Goal: Transaction & Acquisition: Purchase product/service

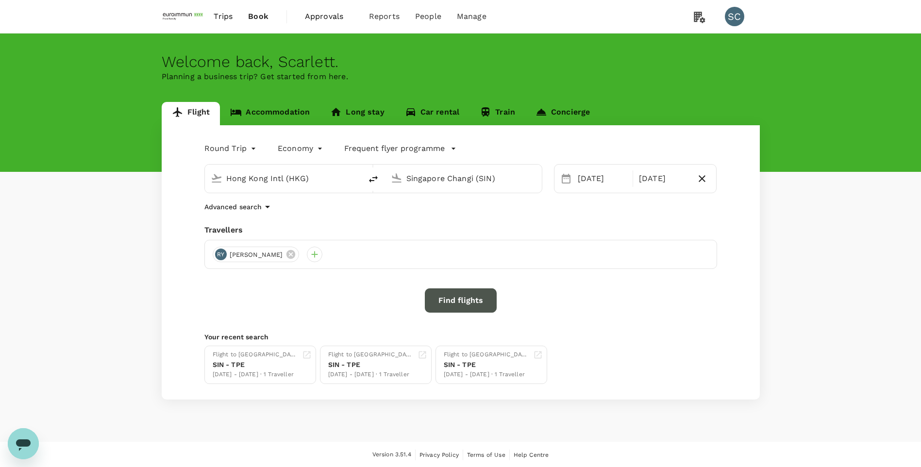
click at [454, 303] on button "Find flights" at bounding box center [461, 301] width 72 height 24
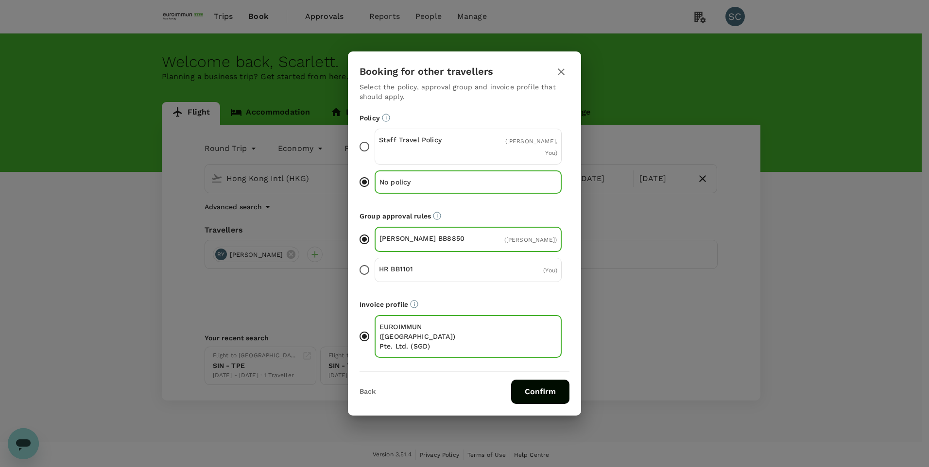
click at [528, 380] on button "Confirm" at bounding box center [540, 392] width 58 height 24
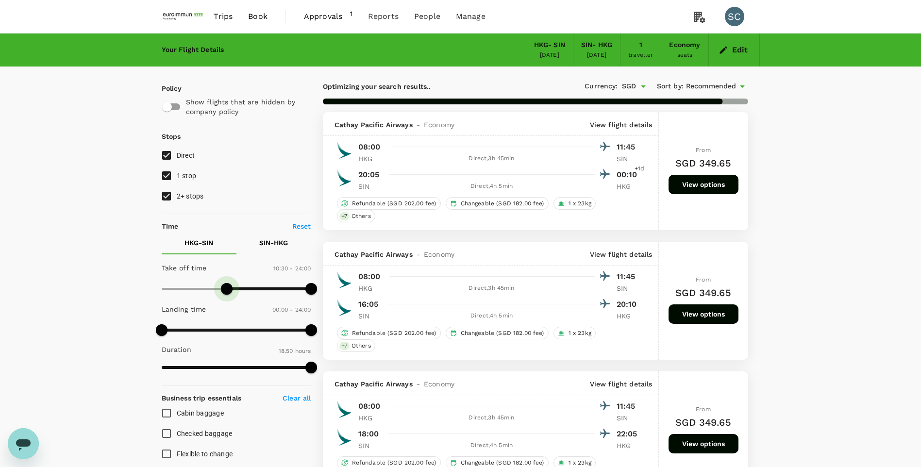
type input "660"
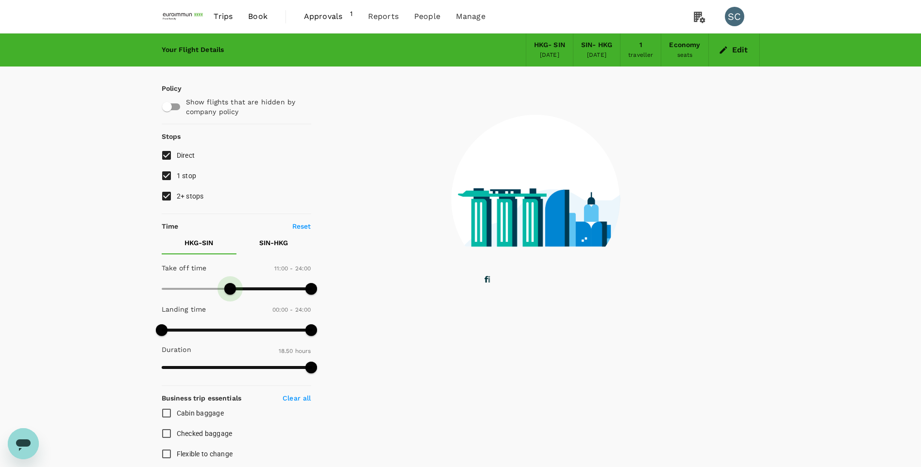
drag, startPoint x: 160, startPoint y: 286, endPoint x: 229, endPoint y: 289, distance: 69.0
click at [229, 289] on span at bounding box center [230, 289] width 12 height 12
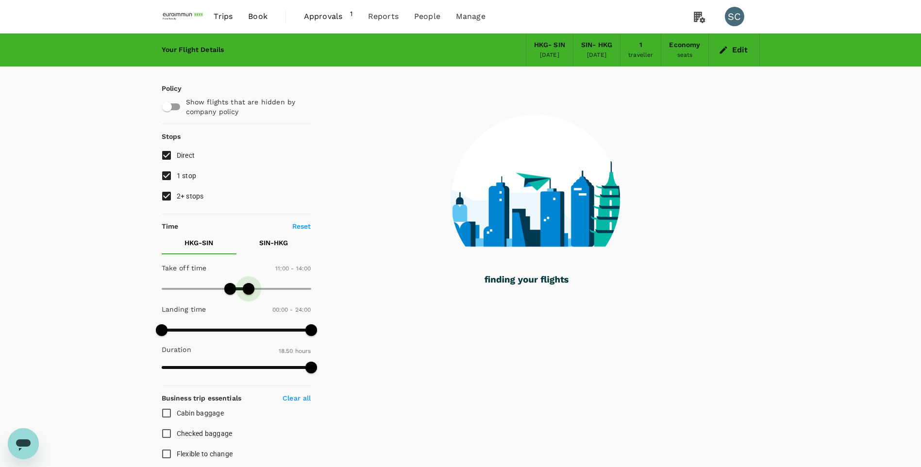
type input "810"
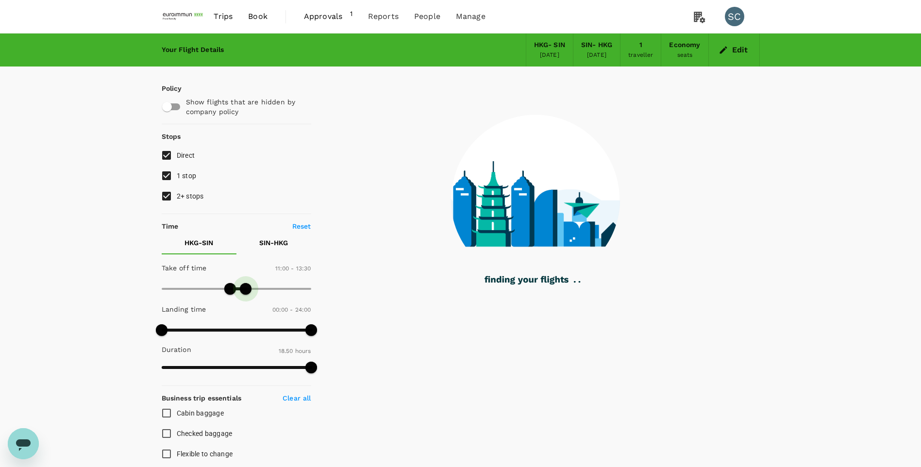
drag, startPoint x: 314, startPoint y: 290, endPoint x: 247, endPoint y: 292, distance: 67.1
click at [247, 292] on span at bounding box center [246, 289] width 12 height 12
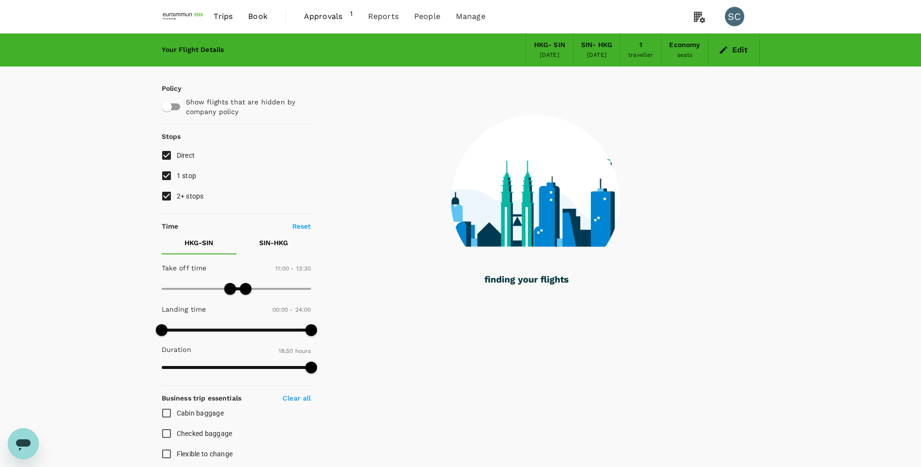
click at [277, 241] on p "SIN - HKG" at bounding box center [273, 243] width 29 height 10
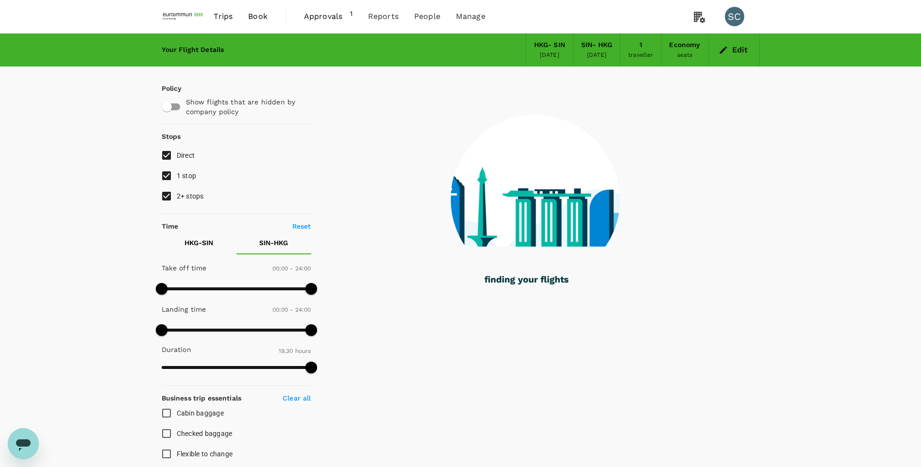
type input "1365"
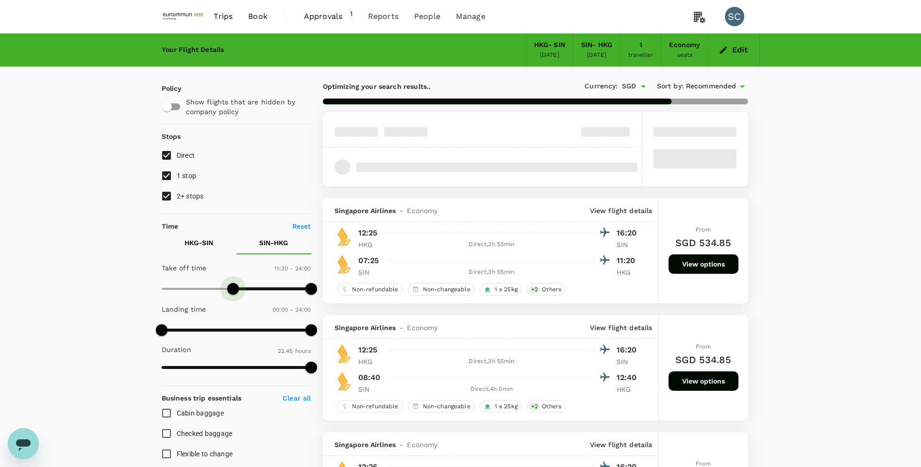
type input "720"
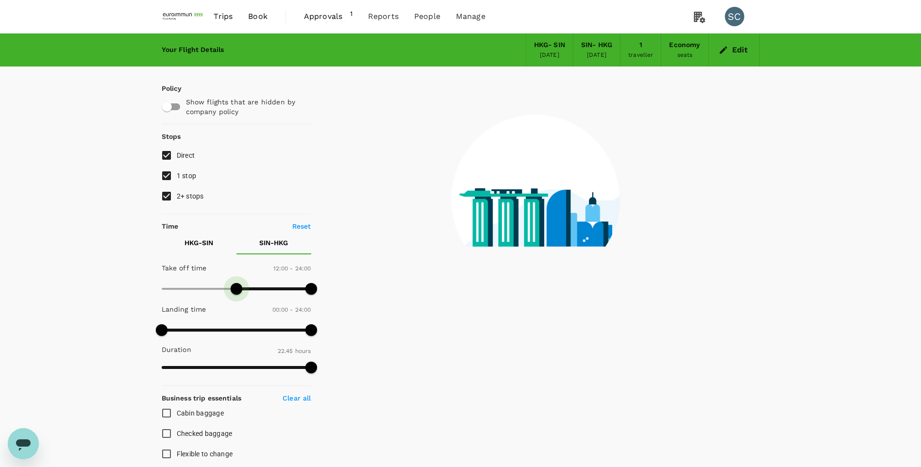
drag, startPoint x: 162, startPoint y: 288, endPoint x: 237, endPoint y: 288, distance: 75.3
click at [237, 288] on span at bounding box center [237, 289] width 12 height 12
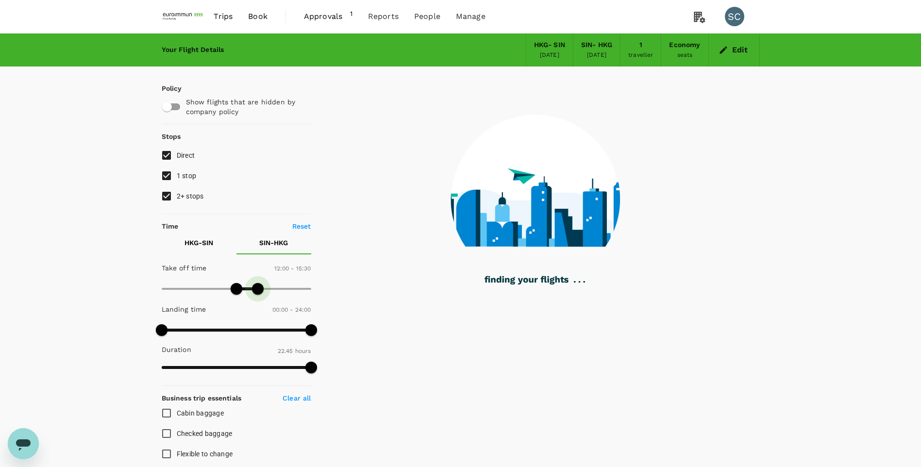
type input "900"
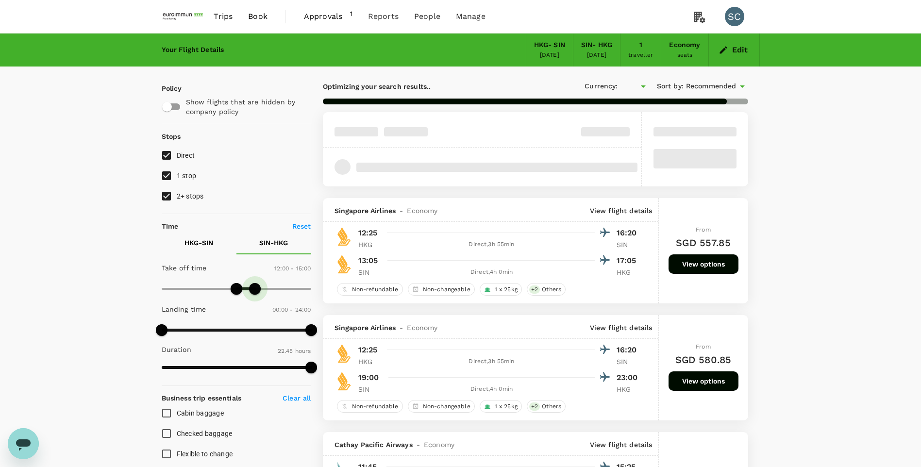
type input "SGD"
type input "870"
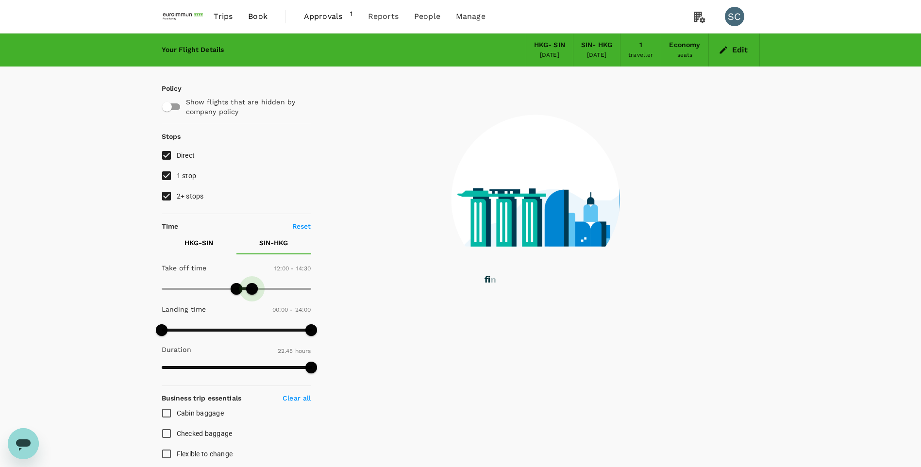
drag, startPoint x: 309, startPoint y: 289, endPoint x: 253, endPoint y: 294, distance: 56.6
click at [253, 294] on span at bounding box center [252, 289] width 12 height 12
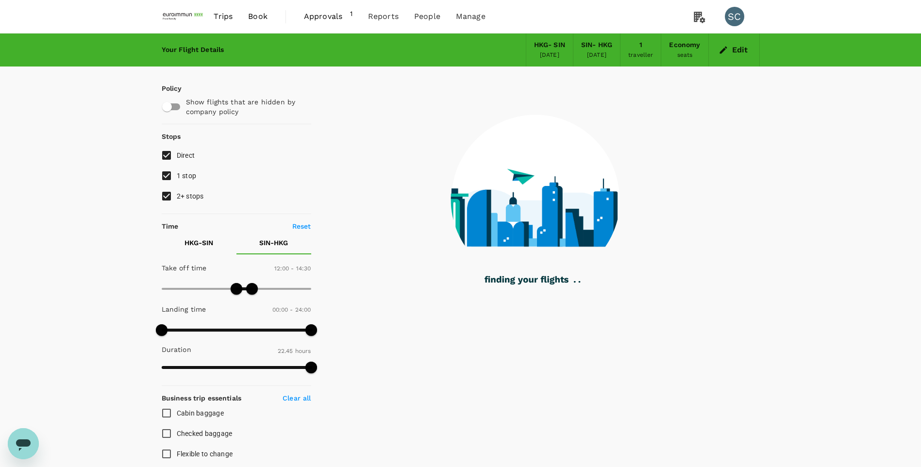
click at [170, 174] on input "1 stop" at bounding box center [166, 176] width 20 height 20
checkbox input "false"
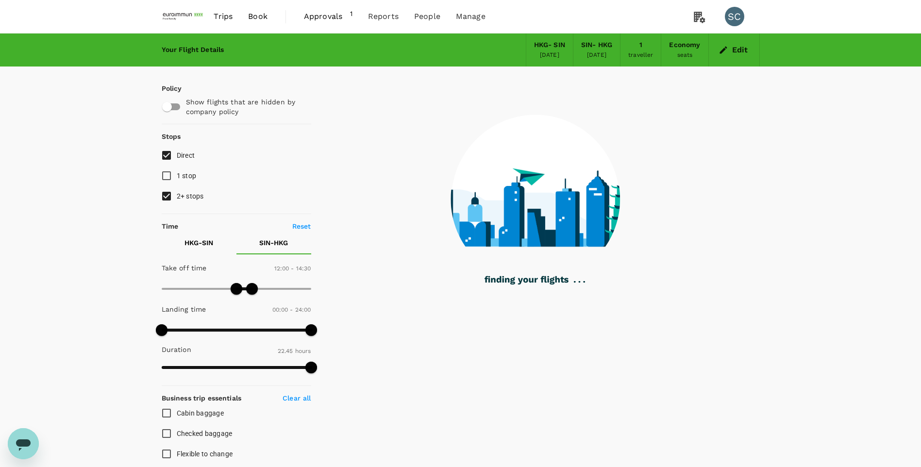
click at [163, 194] on input "2+ stops" at bounding box center [166, 196] width 20 height 20
checkbox input "false"
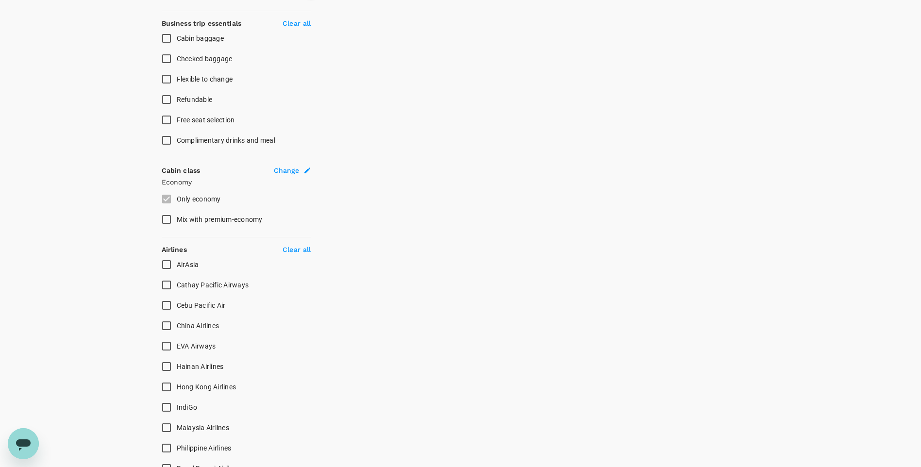
scroll to position [389, 0]
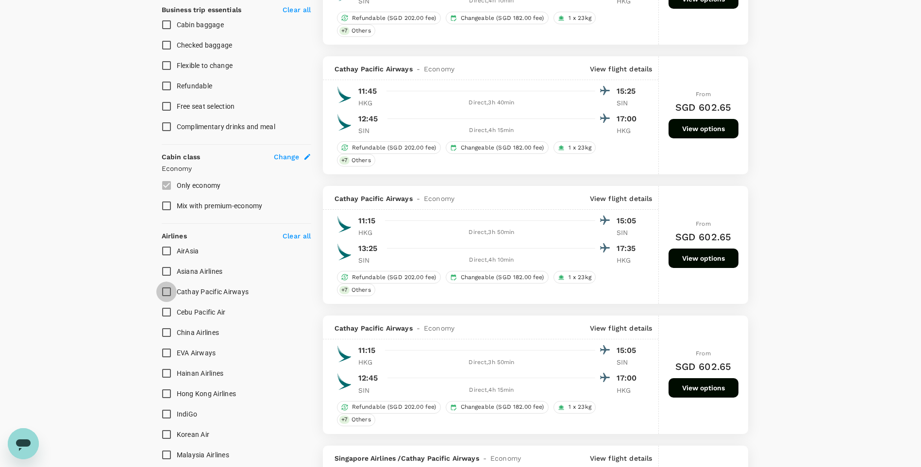
click at [168, 297] on input "Cathay Pacific Airways" at bounding box center [166, 292] width 20 height 20
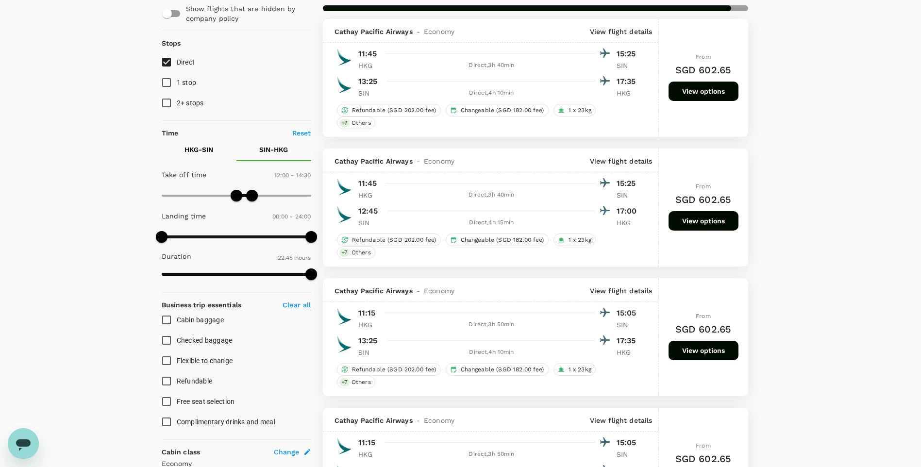
scroll to position [97, 0]
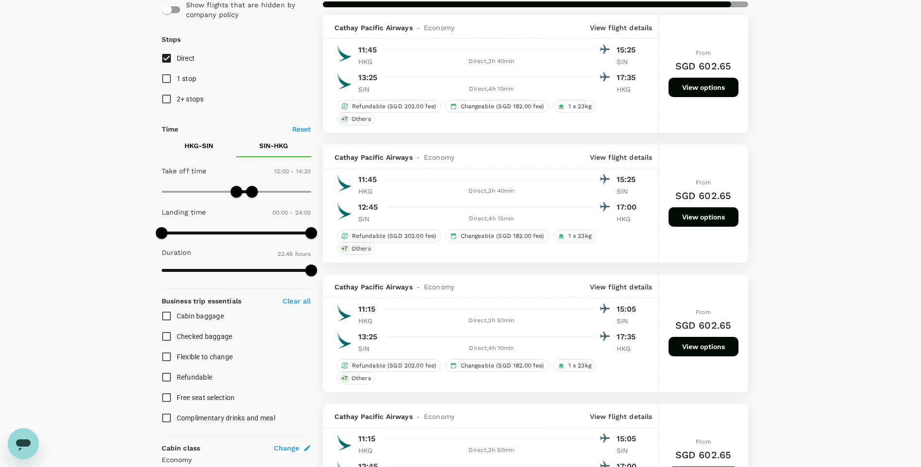
checkbox input "false"
checkbox input "true"
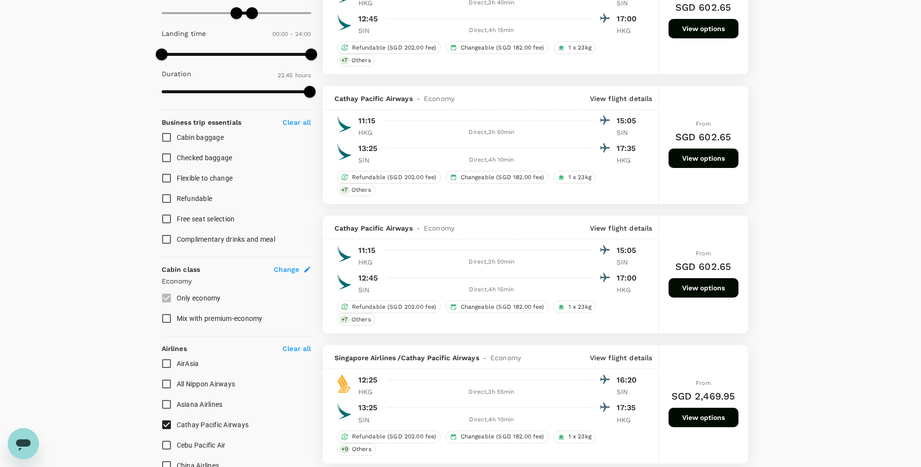
scroll to position [291, 0]
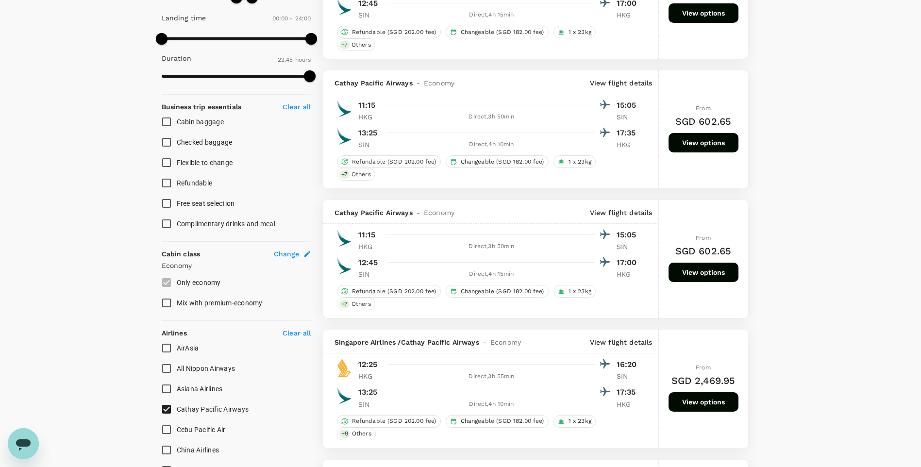
click at [686, 273] on button "View options" at bounding box center [704, 272] width 70 height 19
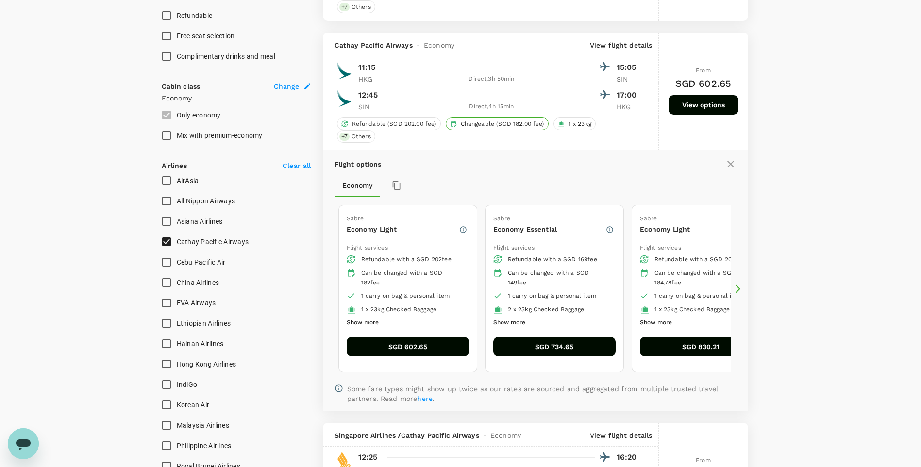
scroll to position [443, 0]
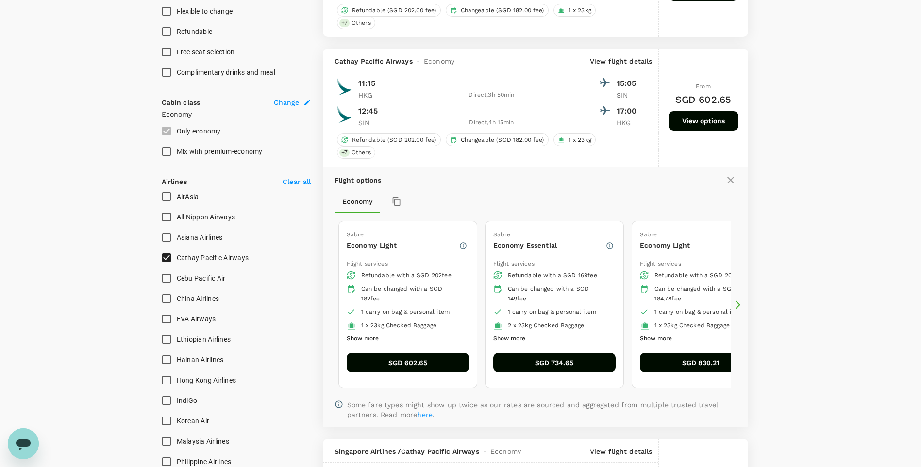
click at [401, 364] on button "SGD 602.65" at bounding box center [408, 362] width 122 height 19
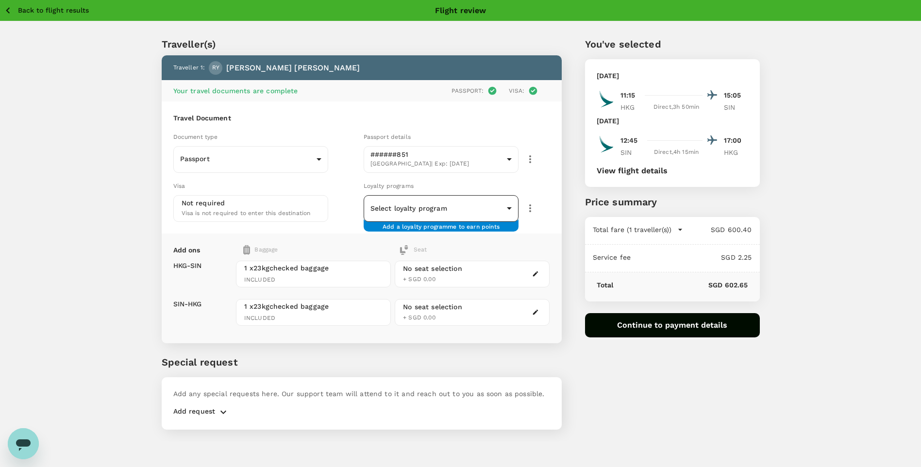
click at [457, 210] on body "Back to flight results Flight review Traveller(s) Traveller 1 : [PERSON_NAME] Y…" at bounding box center [460, 247] width 921 height 494
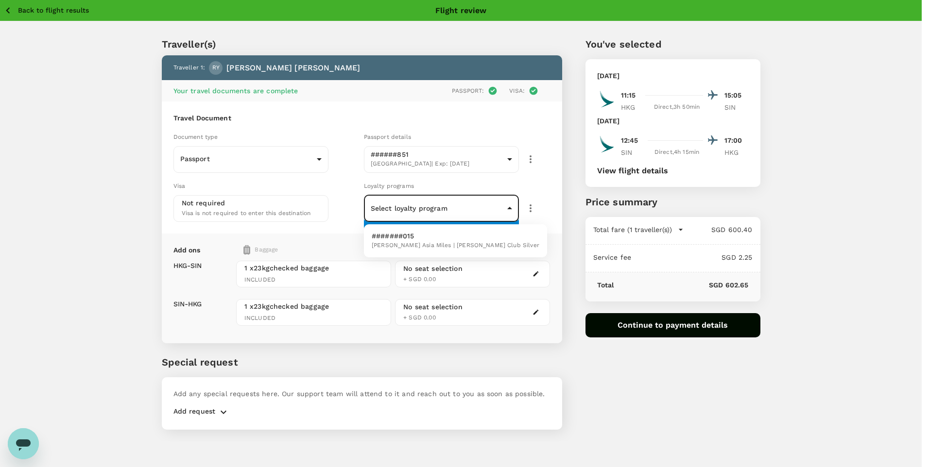
click at [446, 239] on p "#######015" at bounding box center [456, 236] width 168 height 10
type input "817f057a-f2e2-43b1-8920-6a669a45b33c"
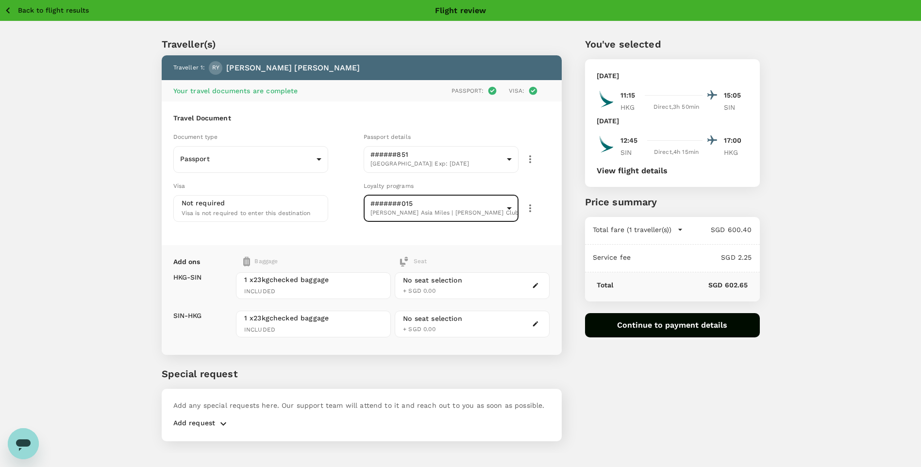
click at [684, 331] on button "Continue to payment details" at bounding box center [672, 325] width 175 height 24
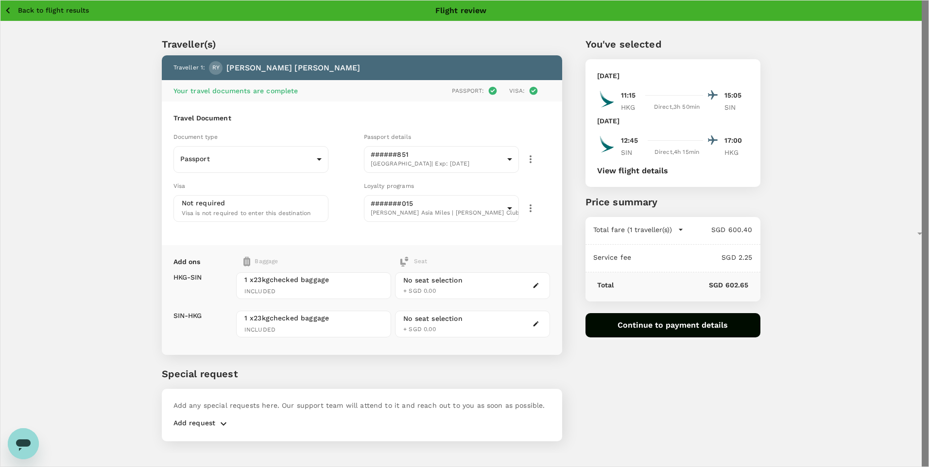
type input "9ae08bde-94be-4a60-86d8-4726f2345b2b"
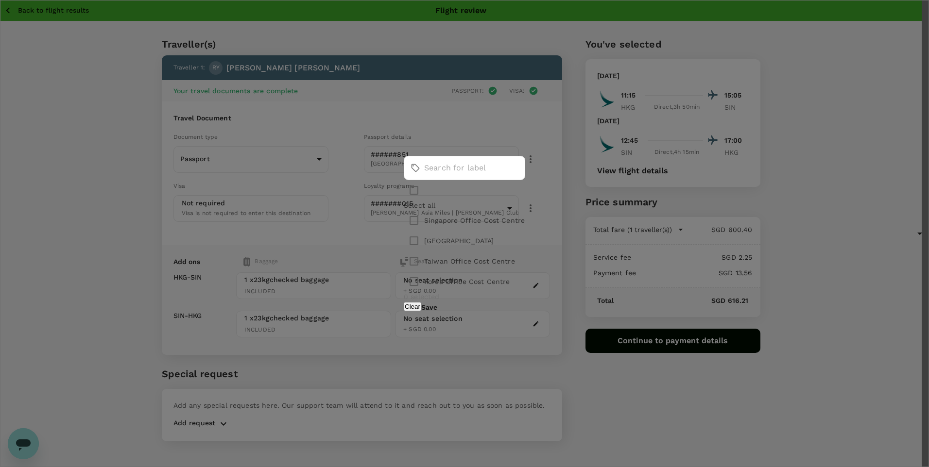
click at [404, 221] on input "checkbox" at bounding box center [414, 220] width 20 height 20
checkbox input "true"
click at [437, 310] on button "Save" at bounding box center [429, 308] width 16 height 8
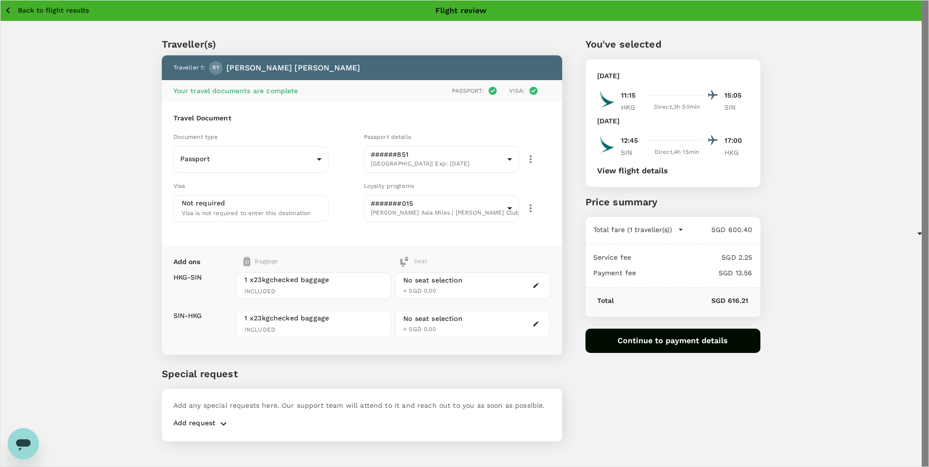
click at [538, 384] on div at bounding box center [464, 233] width 929 height 467
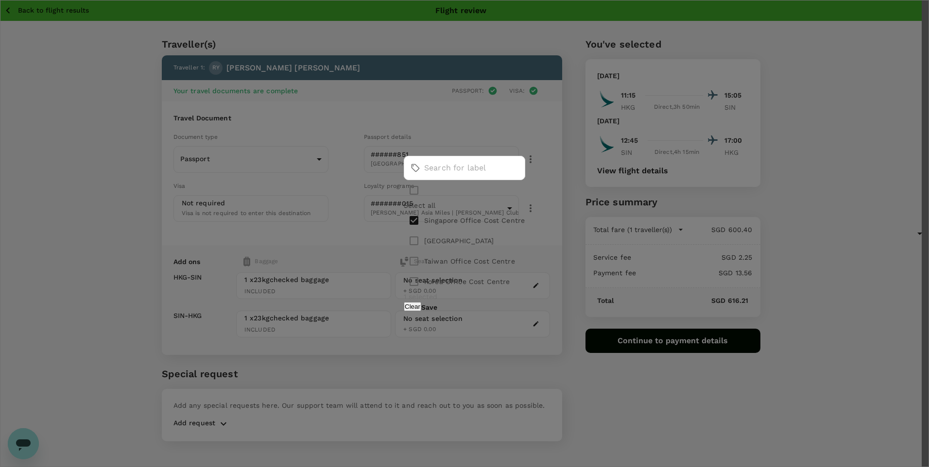
click at [499, 128] on div "​ ​ Select all [GEOGRAPHIC_DATA] Office Cost Centre [GEOGRAPHIC_DATA] Cost Cent…" at bounding box center [464, 233] width 929 height 467
checkbox input "false"
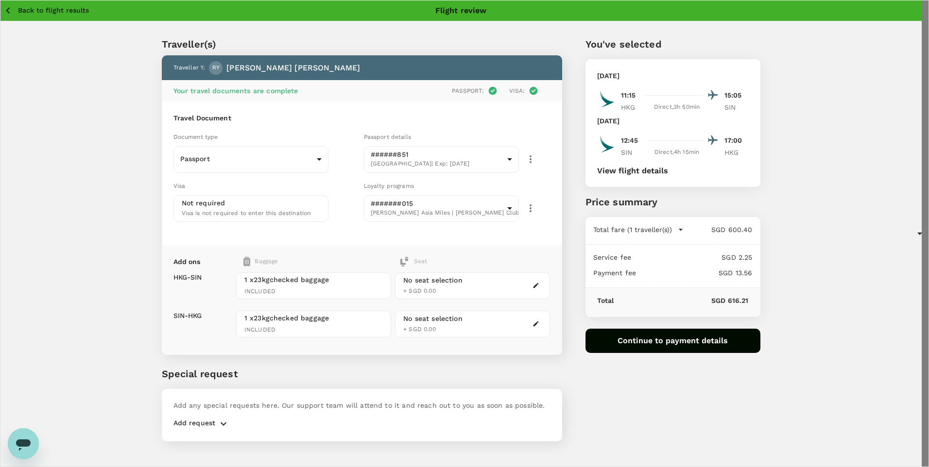
click at [577, 393] on div at bounding box center [464, 233] width 929 height 467
drag, startPoint x: 796, startPoint y: 100, endPoint x: 449, endPoint y: 98, distance: 346.4
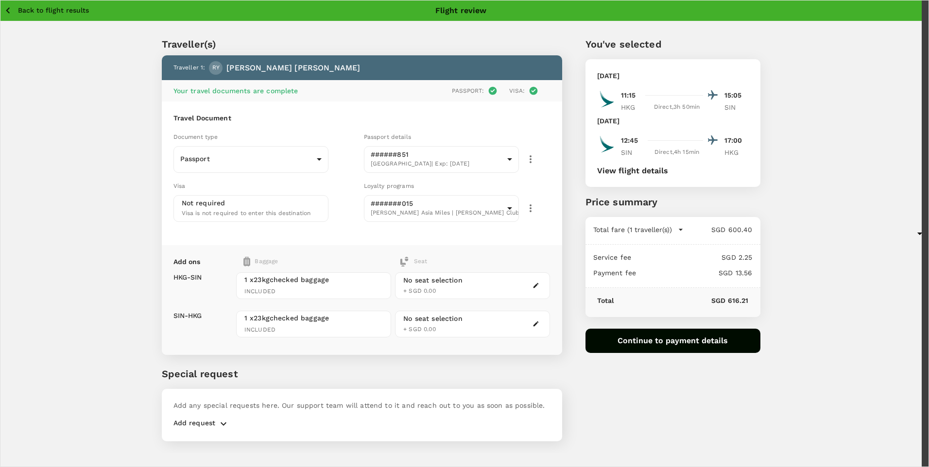
drag, startPoint x: 772, startPoint y: 103, endPoint x: 789, endPoint y: 102, distance: 17.5
drag, startPoint x: 796, startPoint y: 101, endPoint x: 547, endPoint y: 105, distance: 248.8
paste input "[PERSON_NAME][EMAIL_ADDRESS][PERSON_NAME][DOMAIN_NAME]"
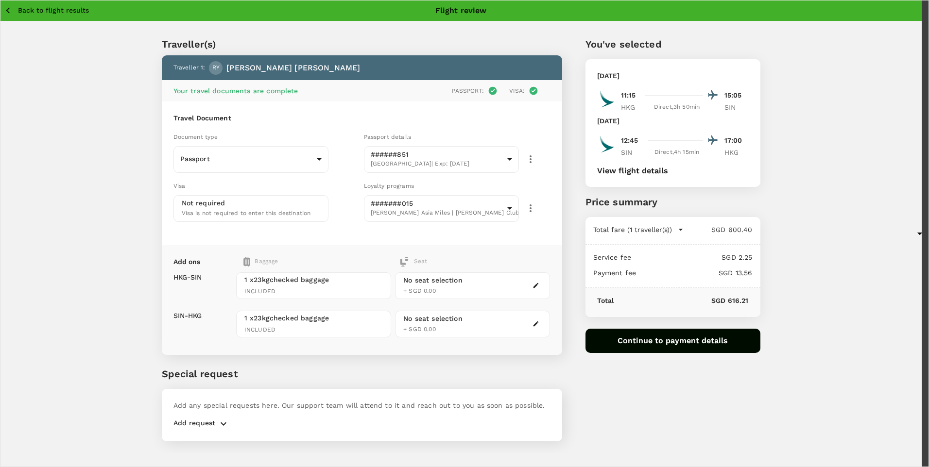
type input "[PERSON_NAME][EMAIL_ADDRESS][PERSON_NAME][DOMAIN_NAME]"
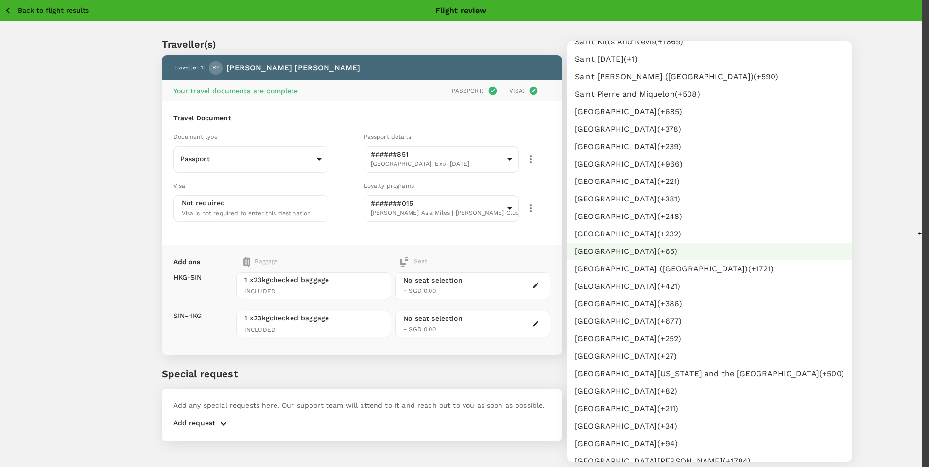
scroll to position [1464, 0]
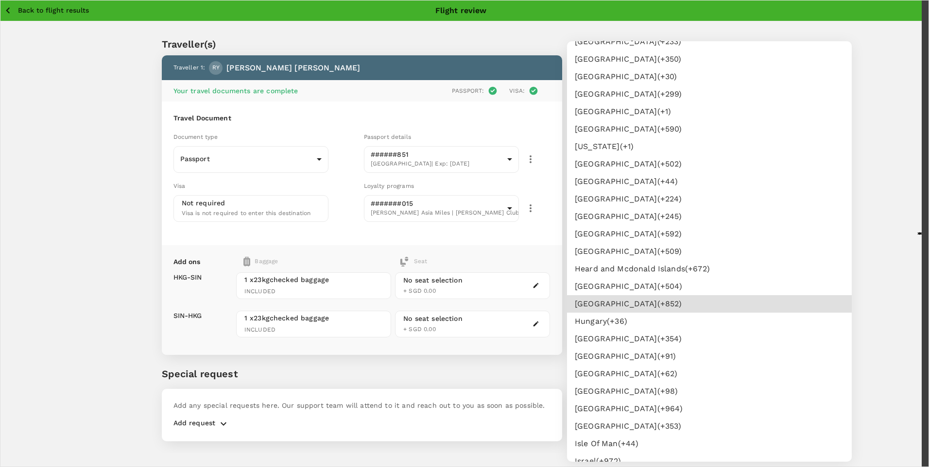
click at [636, 306] on li "[GEOGRAPHIC_DATA] (+ 852 )" at bounding box center [709, 303] width 285 height 17
type input "852"
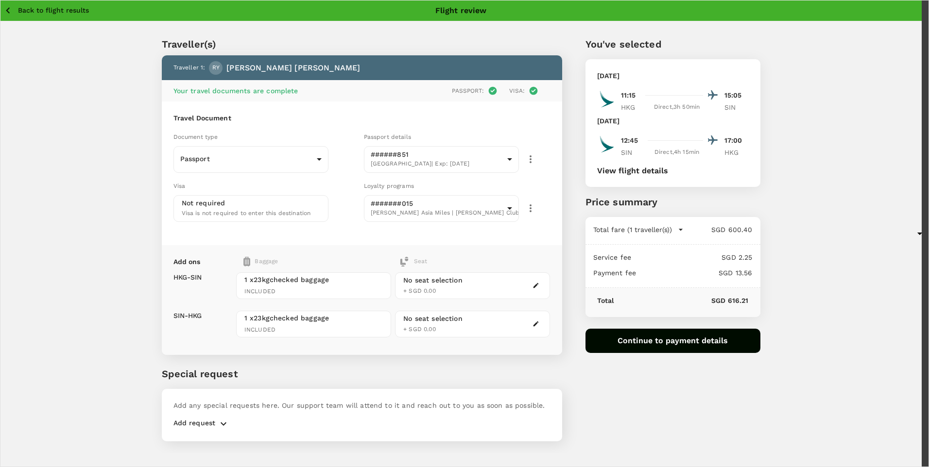
drag, startPoint x: 783, startPoint y: 152, endPoint x: 622, endPoint y: 151, distance: 160.8
type input "96974848"
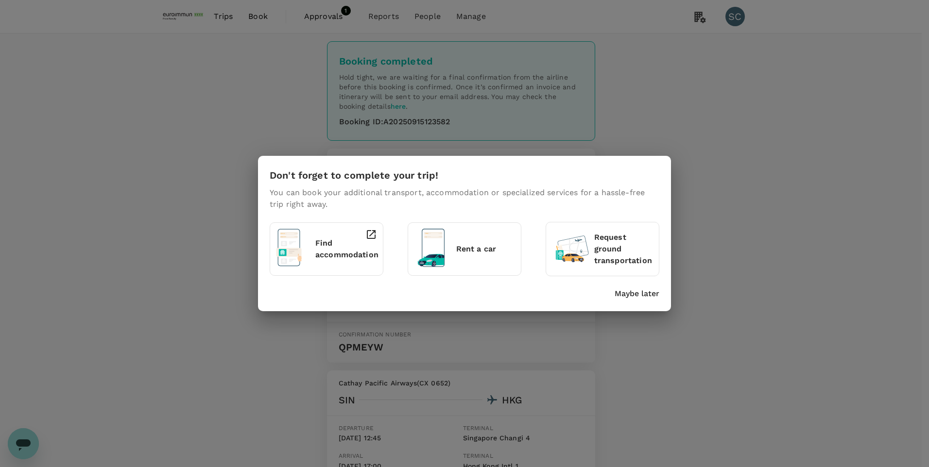
click at [631, 297] on p "Maybe later" at bounding box center [636, 294] width 45 height 12
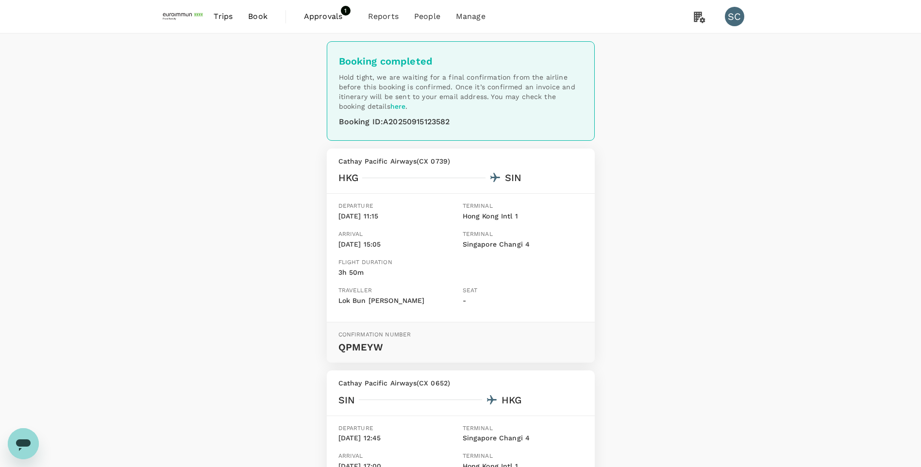
click at [712, 272] on div "Booking completed Hold tight, we are waiting for a final confirmation from the …" at bounding box center [460, 341] width 921 height 615
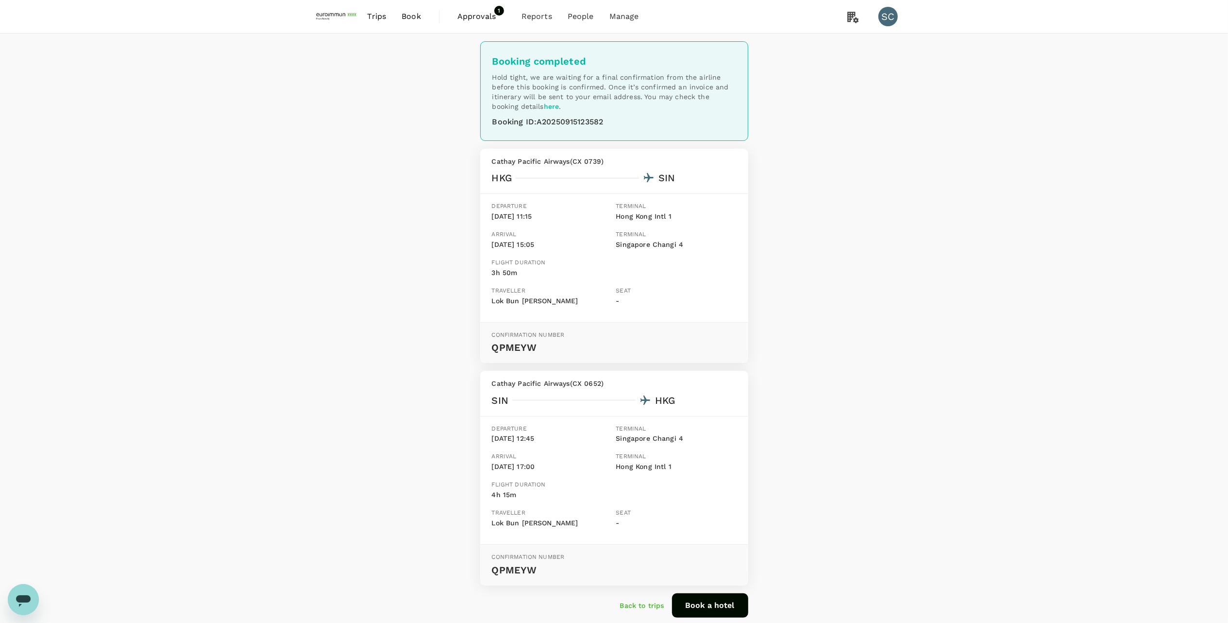
click at [921, 249] on div "Booking completed Hold tight, we are waiting for a final confirmation from the …" at bounding box center [614, 341] width 1228 height 615
click at [834, 213] on div "Booking completed Hold tight, we are waiting for a final confirmation from the …" at bounding box center [614, 341] width 1228 height 615
click at [481, 14] on span "Approvals" at bounding box center [482, 17] width 49 height 12
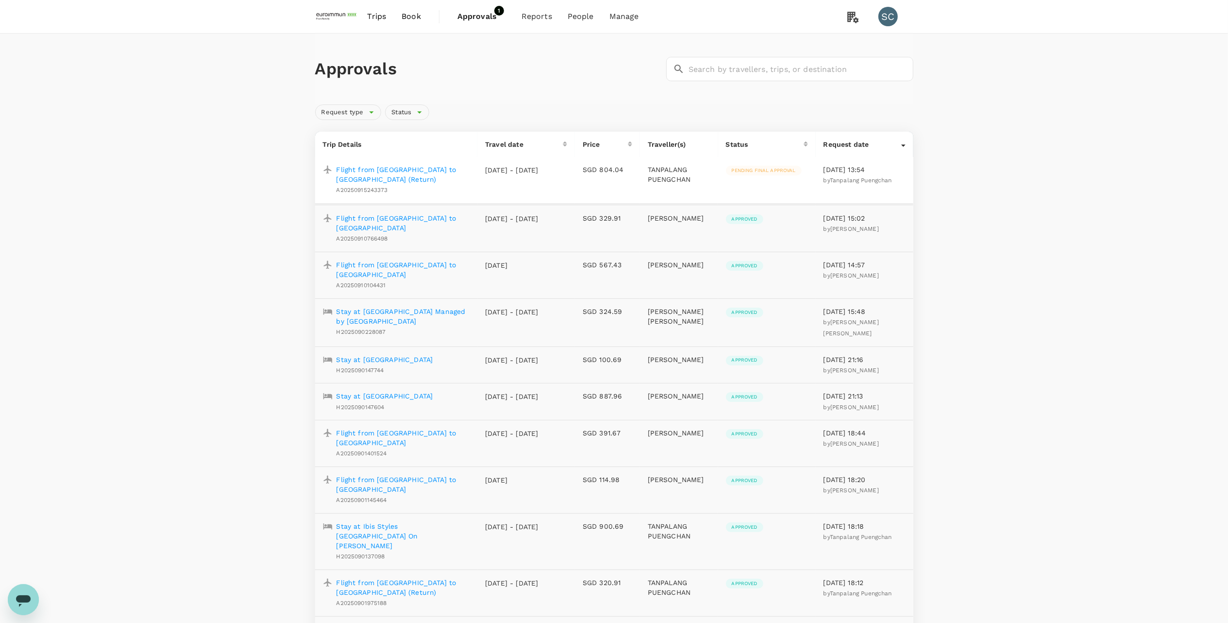
click at [921, 341] on div "Approvals ​ ​ Request type Status Trip Details Travel date Price Traveller(s) S…" at bounding box center [614, 533] width 1228 height 998
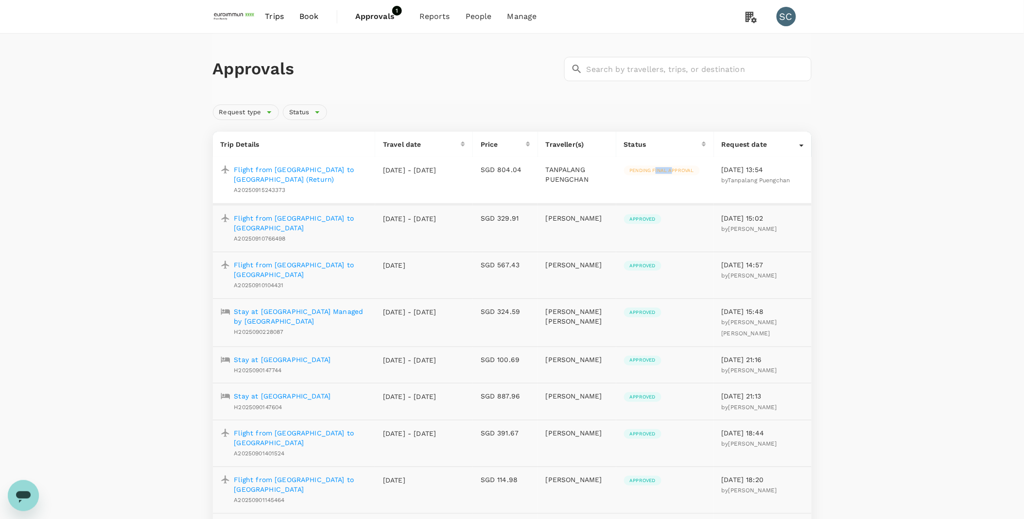
drag, startPoint x: 655, startPoint y: 172, endPoint x: 672, endPoint y: 172, distance: 17.5
click at [672, 172] on span "Pending final approval" at bounding box center [662, 170] width 76 height 7
drag, startPoint x: 672, startPoint y: 172, endPoint x: 654, endPoint y: 186, distance: 23.2
click at [654, 186] on td "Pending final approval" at bounding box center [665, 180] width 98 height 47
click at [385, 17] on span "Approvals" at bounding box center [379, 17] width 49 height 12
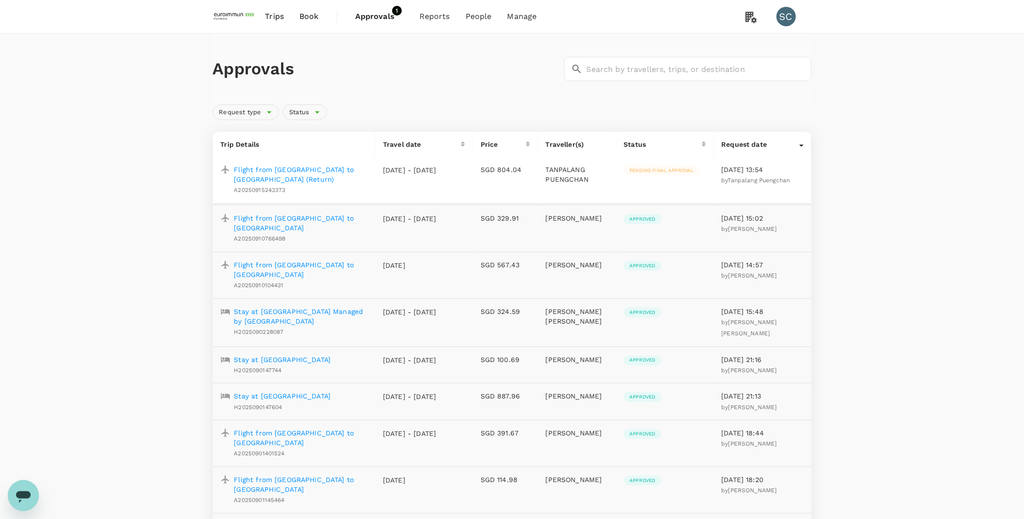
click at [390, 15] on span "Approvals" at bounding box center [379, 17] width 49 height 12
click at [381, 15] on span "Approvals" at bounding box center [379, 17] width 49 height 12
click at [334, 168] on p "Flight from Bangkok to Guangzhou (Return)" at bounding box center [301, 174] width 134 height 19
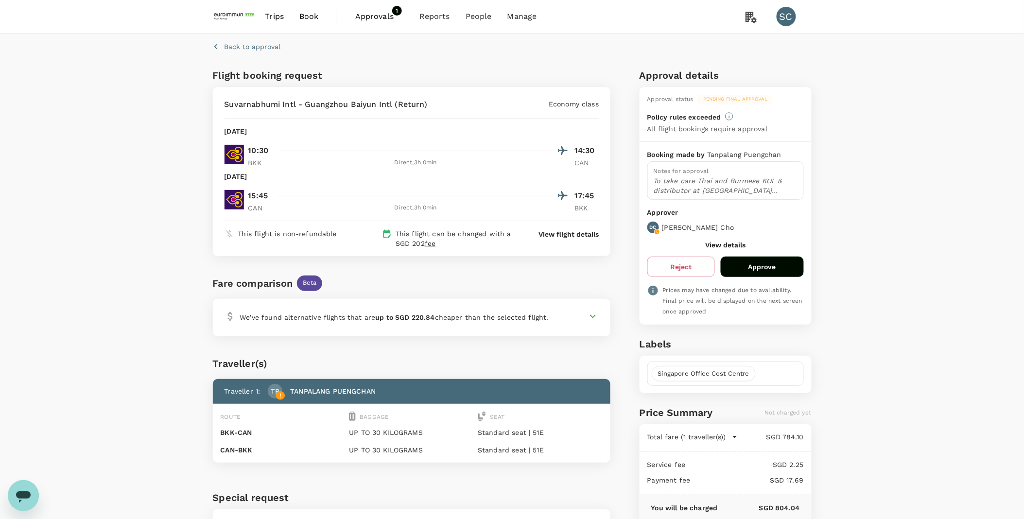
click at [874, 168] on div "Back to approval Flight booking request Suvarnabhumi Intl - Guangzhou Baiyun In…" at bounding box center [512, 307] width 1024 height 546
click at [376, 20] on span "Approvals" at bounding box center [379, 17] width 49 height 12
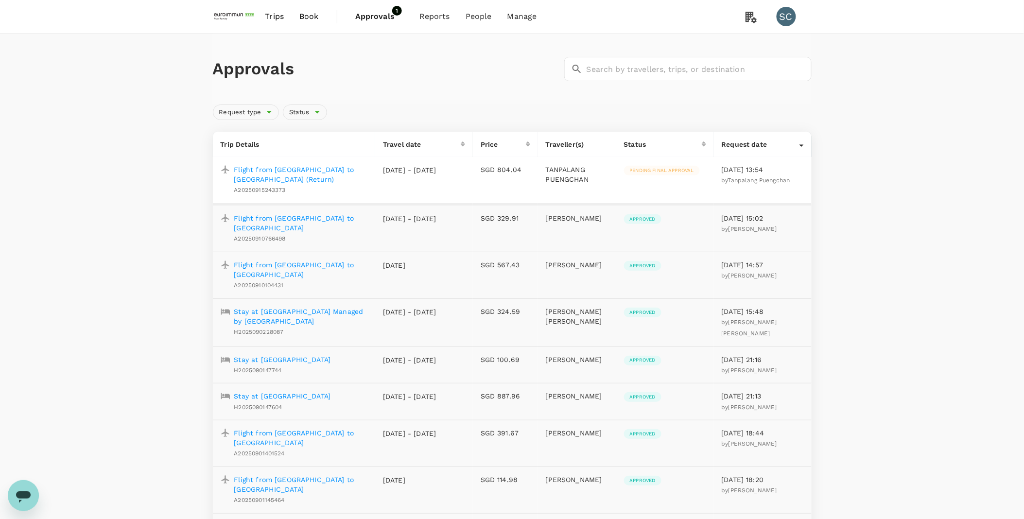
drag, startPoint x: 930, startPoint y: 320, endPoint x: 920, endPoint y: 321, distance: 10.3
click at [275, 15] on span "Trips" at bounding box center [274, 17] width 19 height 12
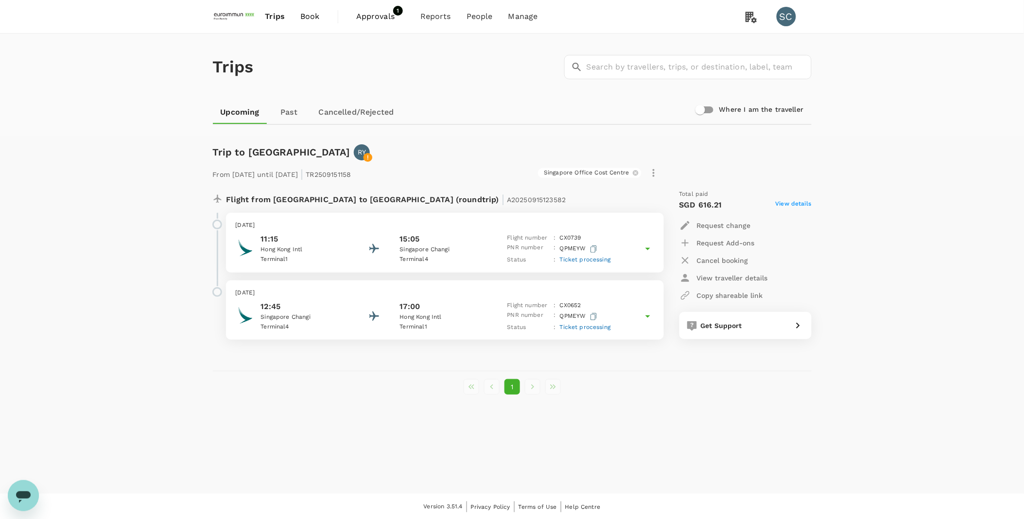
click at [921, 313] on div "Trips ​ ​ Upcoming Past Cancelled/Rejected Where I am the traveller Trip to Sin…" at bounding box center [512, 264] width 1024 height 460
click at [358, 429] on div "Trips ​ ​ Upcoming Past Cancelled/Rejected Where I am the traveller Trip to Sin…" at bounding box center [512, 264] width 1024 height 460
click at [835, 284] on div "Trips ​ ​ Upcoming Past Cancelled/Rejected Where I am the traveller Trip to Sin…" at bounding box center [512, 264] width 1024 height 460
click at [915, 266] on div "Trips ​ ​ Upcoming Past Cancelled/Rejected Where I am the traveller Trip to Sin…" at bounding box center [512, 264] width 1024 height 460
click at [801, 203] on span "View details" at bounding box center [793, 205] width 36 height 12
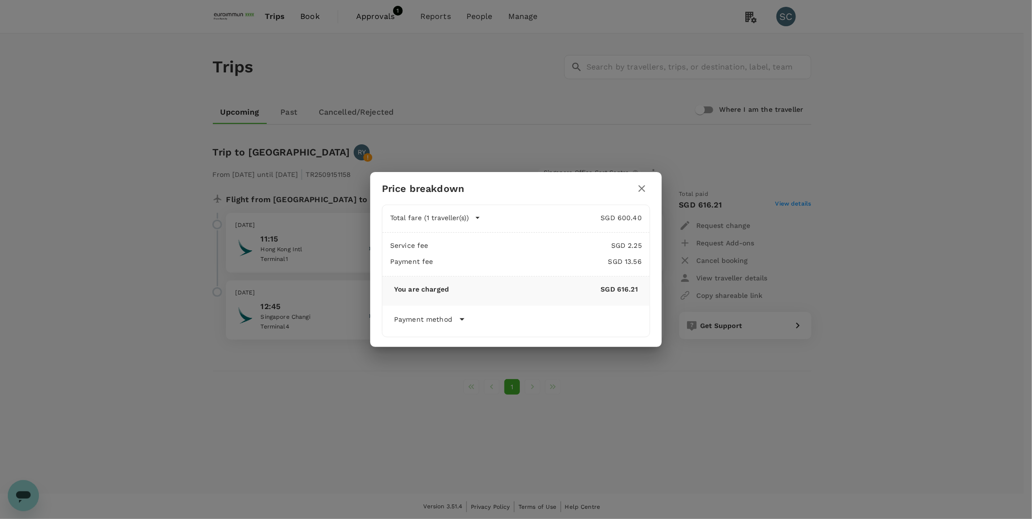
click at [453, 318] on div "Payment method" at bounding box center [516, 319] width 244 height 12
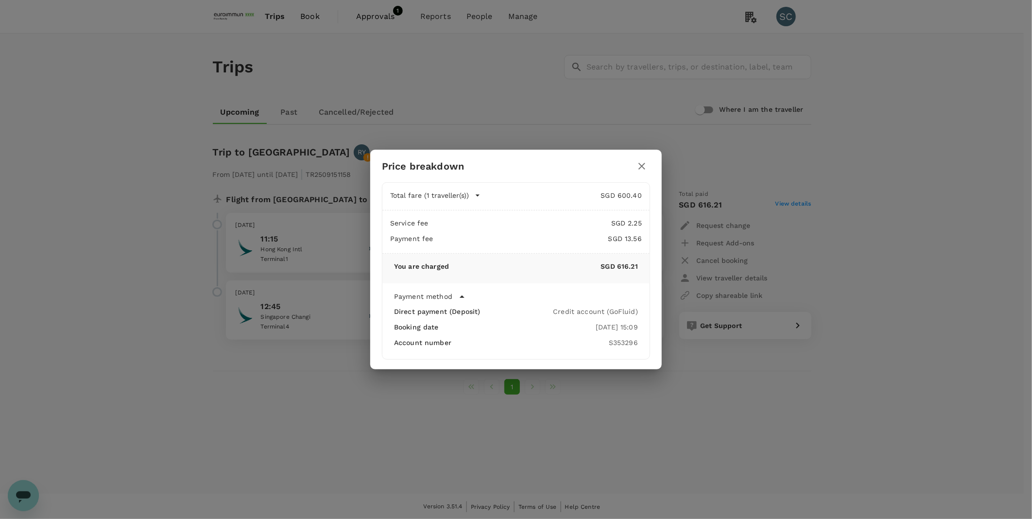
click at [644, 166] on icon "button" at bounding box center [642, 166] width 12 height 12
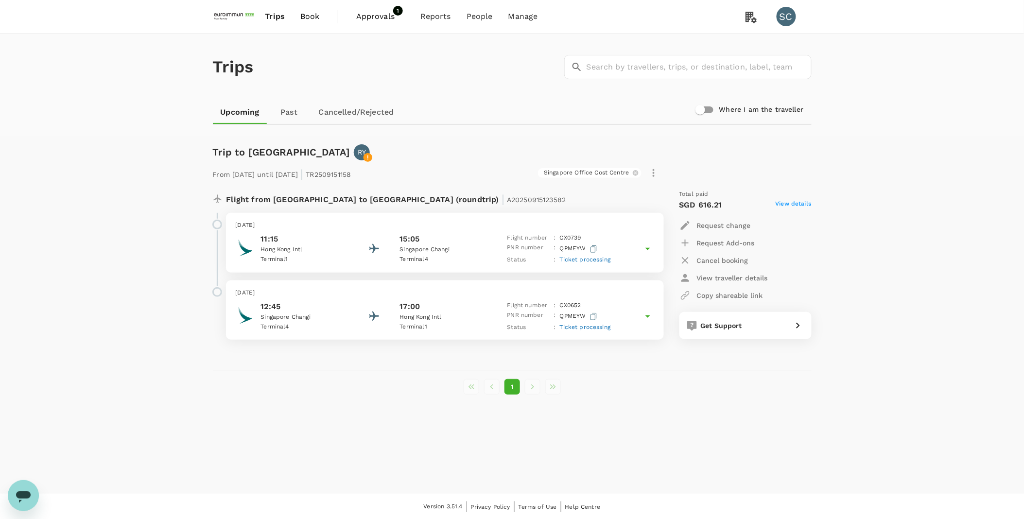
click at [921, 213] on div "Trips ​ ​ Upcoming Past Cancelled/Rejected Where I am the traveller Trip to Sin…" at bounding box center [512, 264] width 1024 height 460
click at [289, 111] on link "Past" at bounding box center [289, 112] width 44 height 23
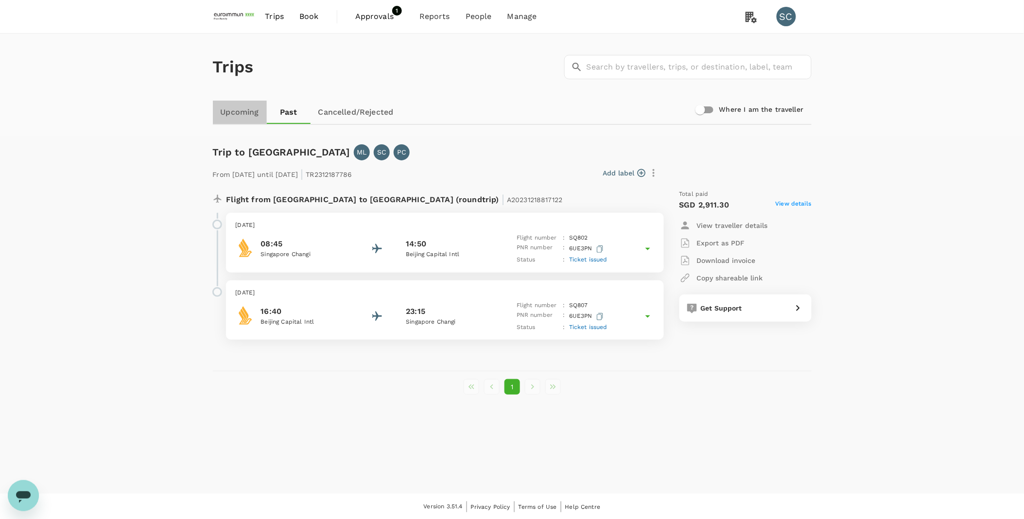
click at [223, 108] on link "Upcoming" at bounding box center [240, 112] width 54 height 23
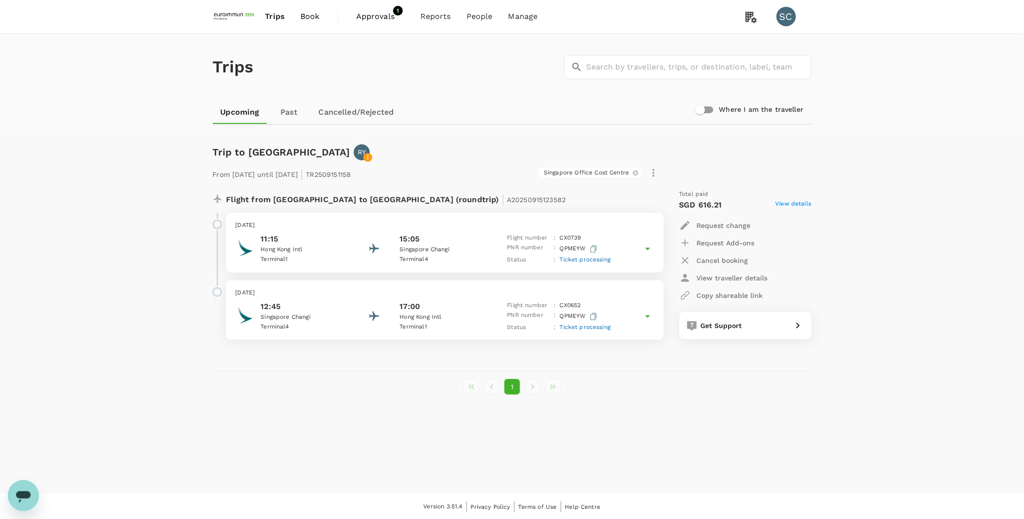
click at [649, 247] on icon at bounding box center [648, 249] width 12 height 12
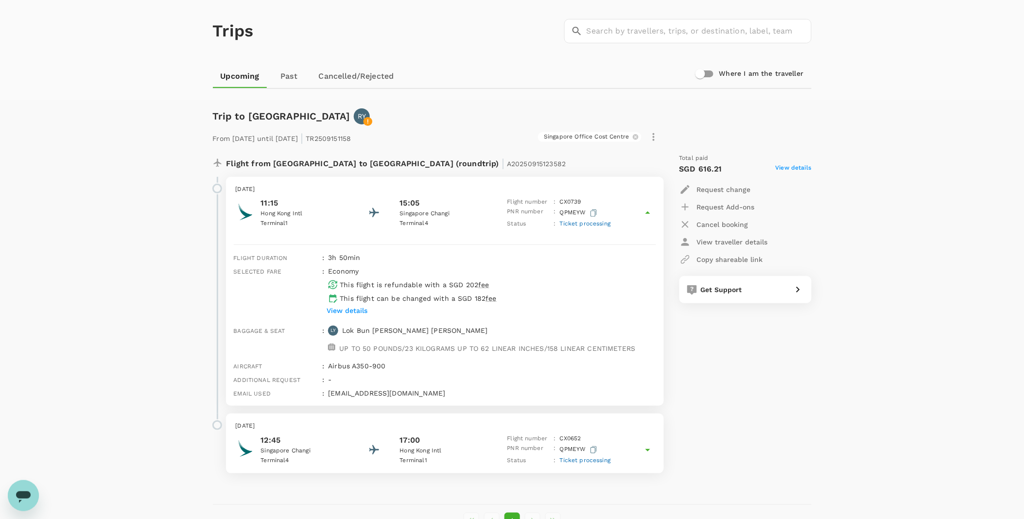
scroll to position [54, 0]
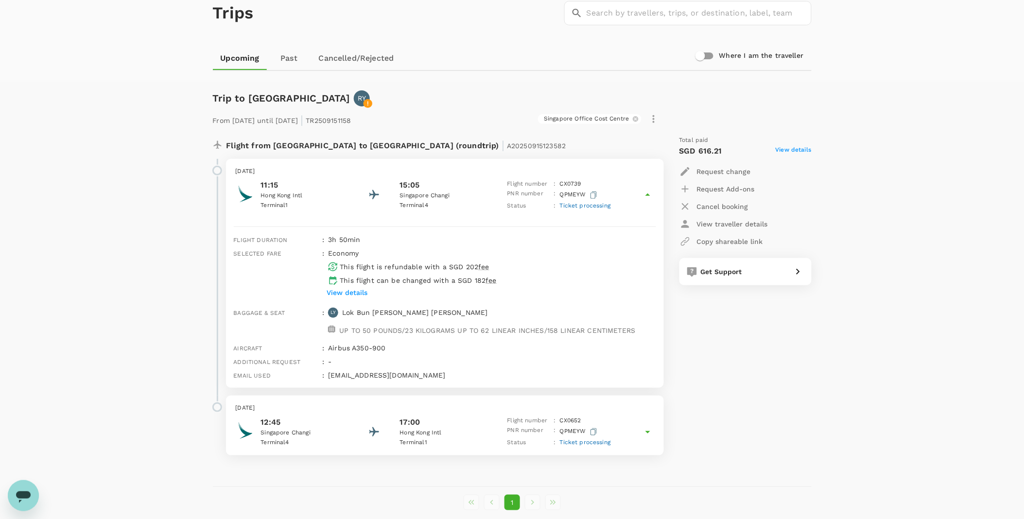
click at [648, 431] on icon at bounding box center [647, 432] width 5 height 2
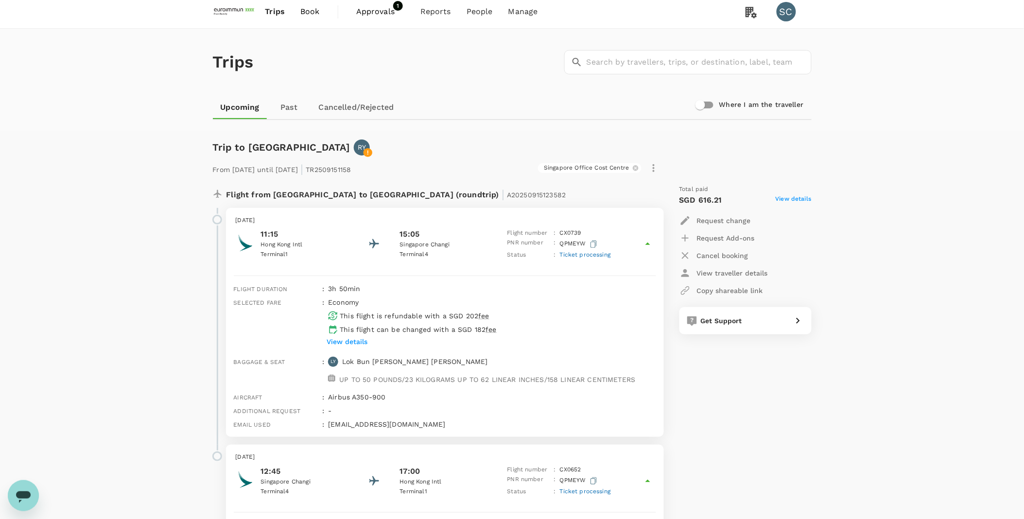
scroll to position [0, 0]
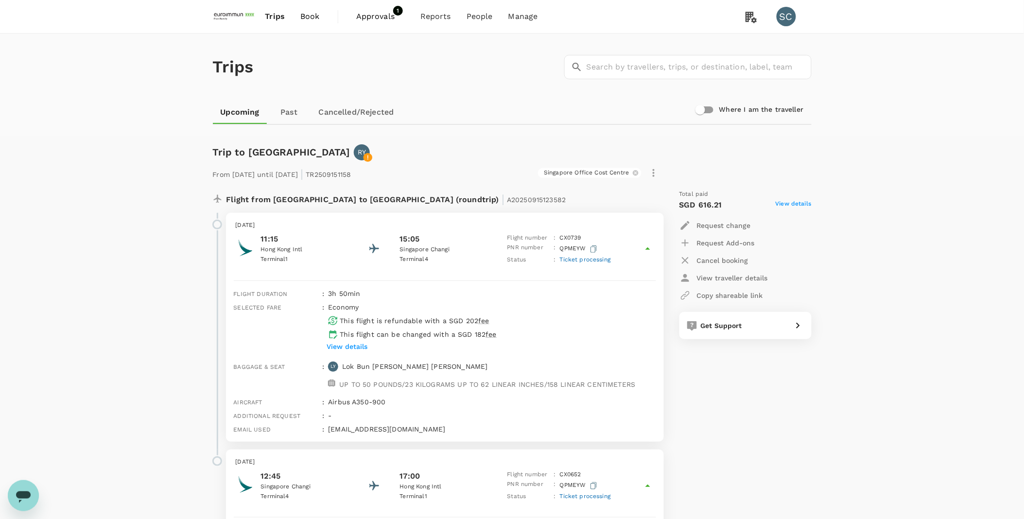
click at [313, 18] on span "Book" at bounding box center [309, 17] width 19 height 12
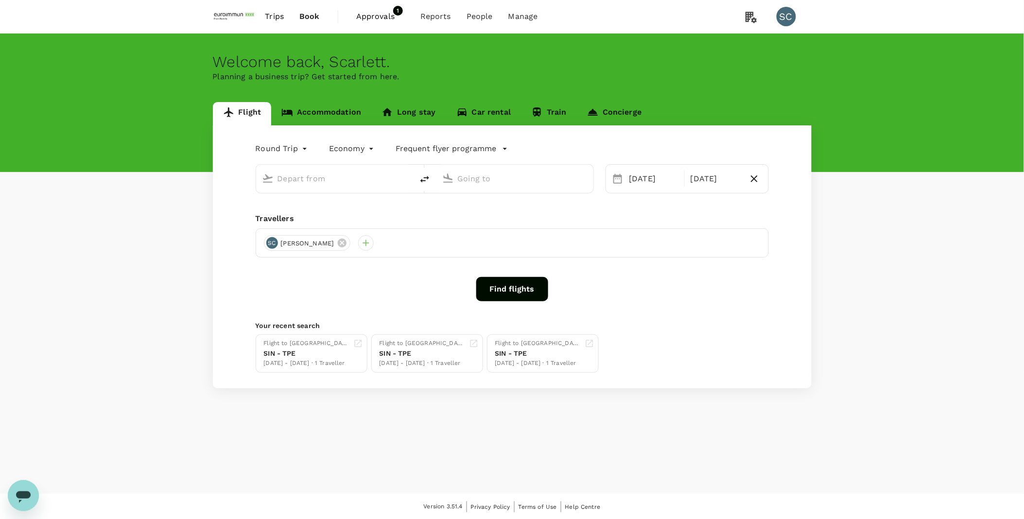
click at [373, 14] on span "Approvals" at bounding box center [380, 17] width 49 height 12
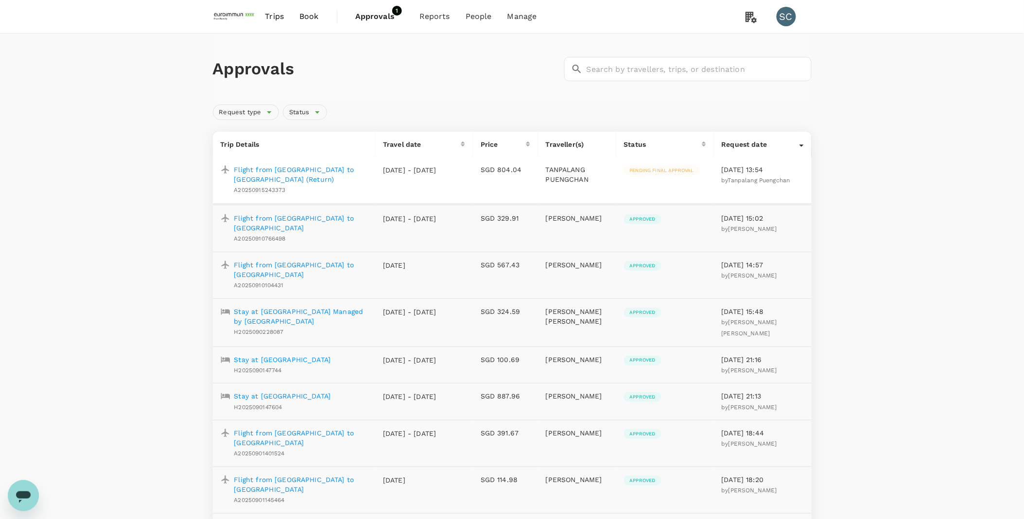
drag, startPoint x: 924, startPoint y: 256, endPoint x: 914, endPoint y: 256, distance: 9.7
drag, startPoint x: 304, startPoint y: 169, endPoint x: 321, endPoint y: 169, distance: 17.0
click at [304, 169] on p "Flight from Bangkok to Guangzhou (Return)" at bounding box center [301, 174] width 134 height 19
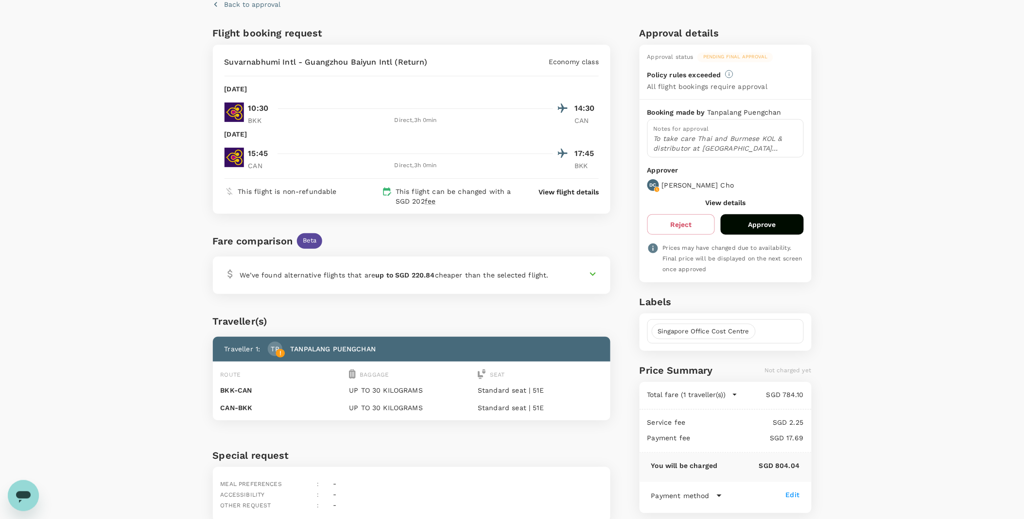
scroll to position [85, 0]
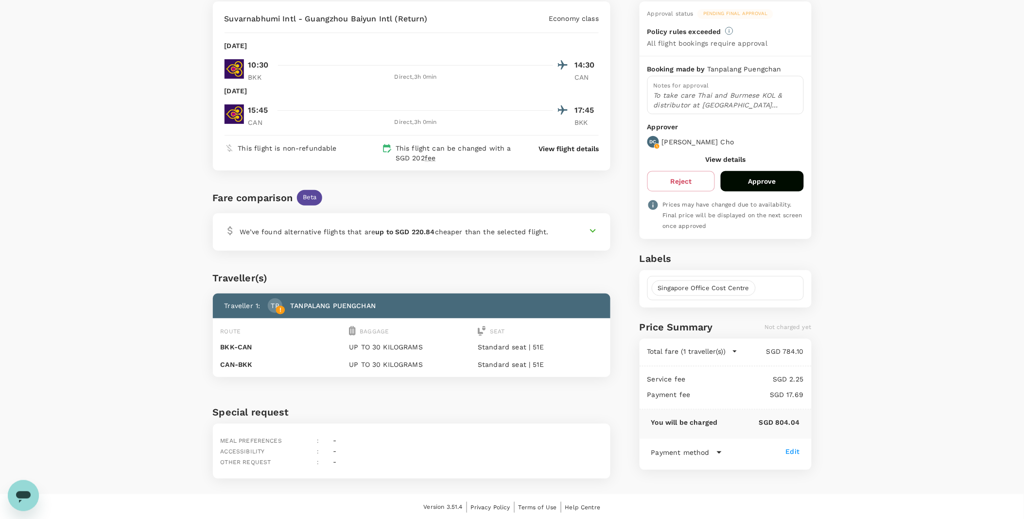
click at [868, 321] on div "Back to approval Flight booking request Suvarnabhumi Intl - Guangzhou Baiyun In…" at bounding box center [512, 221] width 1024 height 546
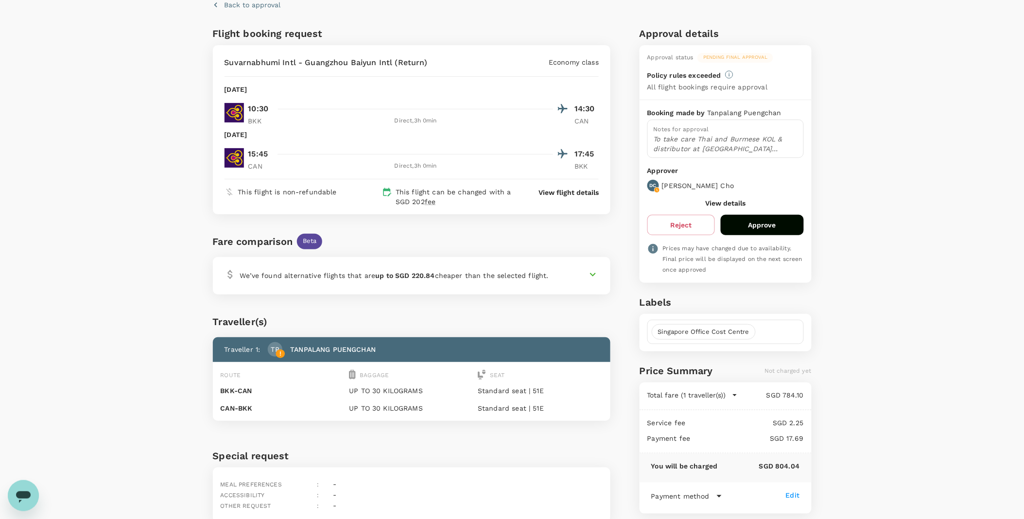
scroll to position [0, 0]
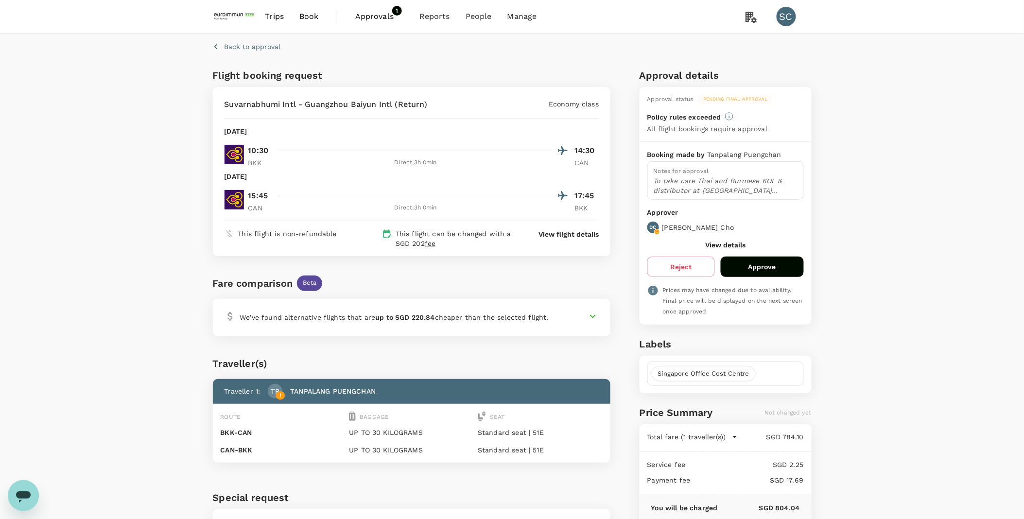
click at [774, 261] on button "Approve" at bounding box center [761, 266] width 83 height 20
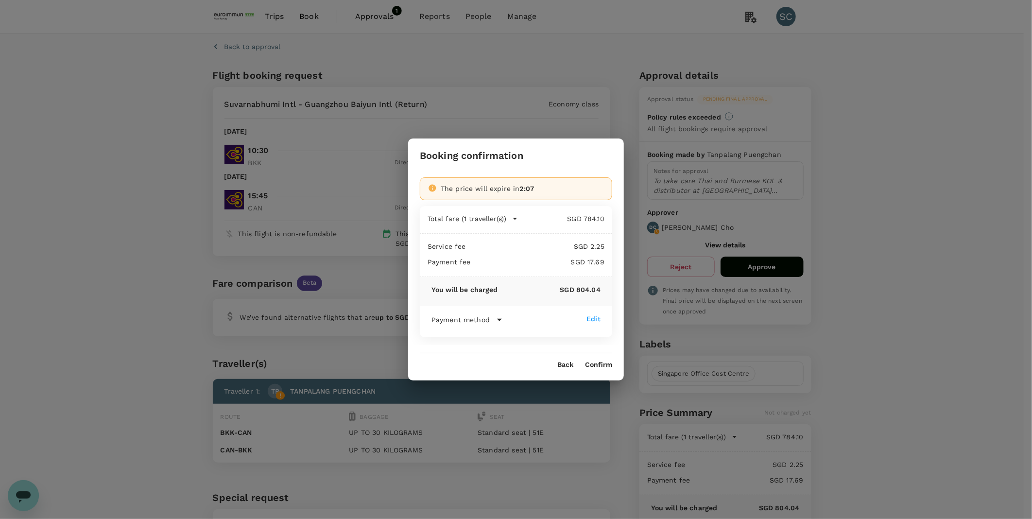
click at [494, 320] on icon at bounding box center [500, 320] width 12 height 12
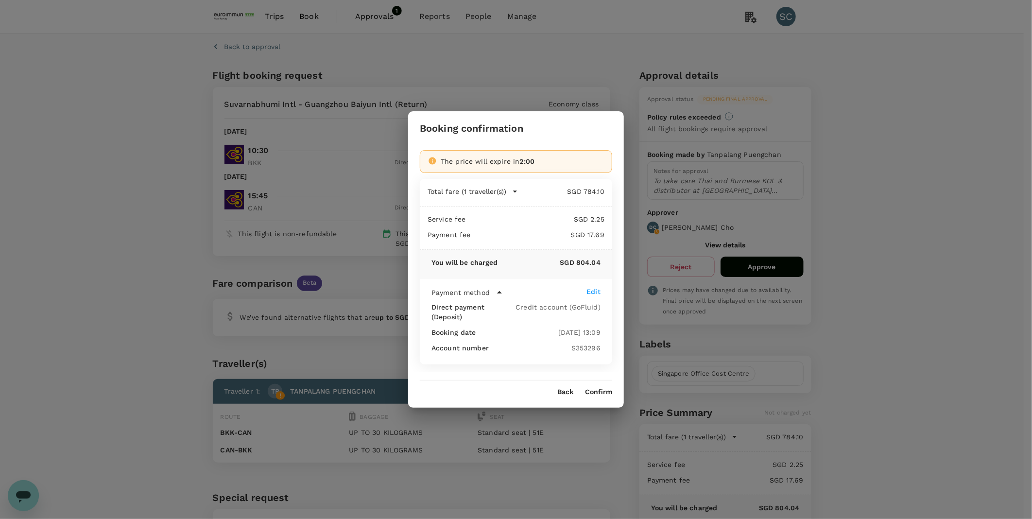
click at [599, 391] on button "Confirm" at bounding box center [598, 392] width 27 height 8
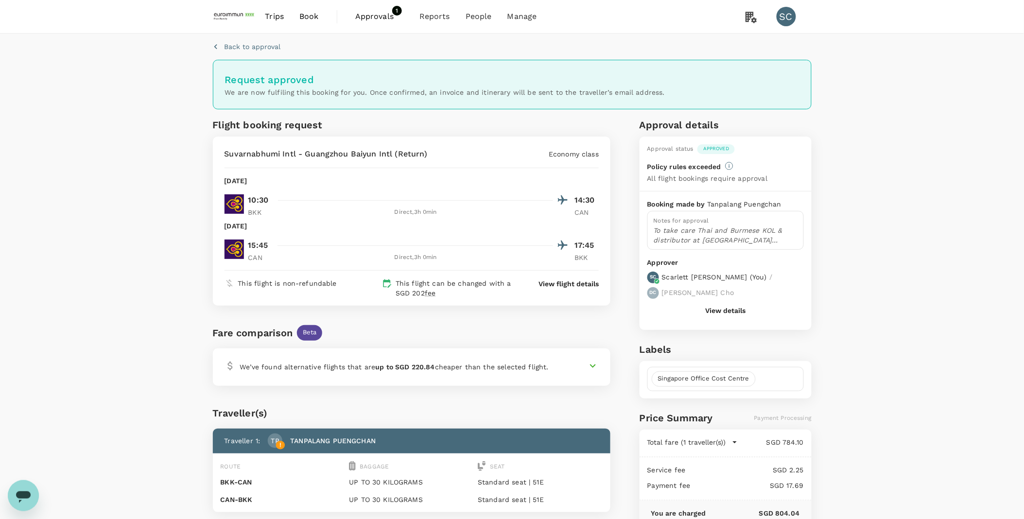
click at [921, 309] on div "Back to approval Request approved We are now fulfiling this booking for you. On…" at bounding box center [512, 332] width 1024 height 596
drag, startPoint x: 245, startPoint y: 16, endPoint x: 261, endPoint y: 30, distance: 21.0
click at [245, 16] on img at bounding box center [235, 16] width 45 height 21
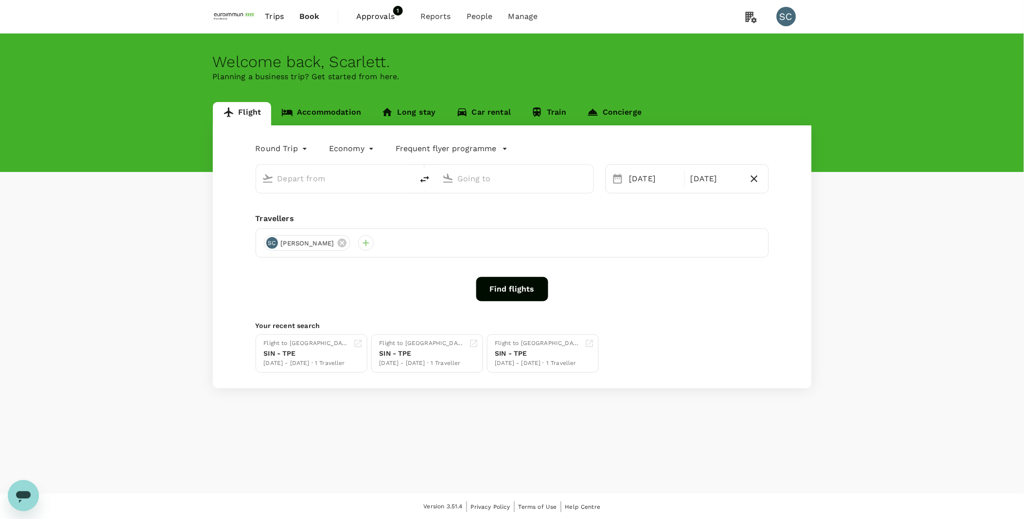
type input "Hong Kong Intl (HKG)"
type input "Singapore Changi (SIN)"
type input "Hong Kong Intl (HKG)"
type input "Singapore Changi (SIN)"
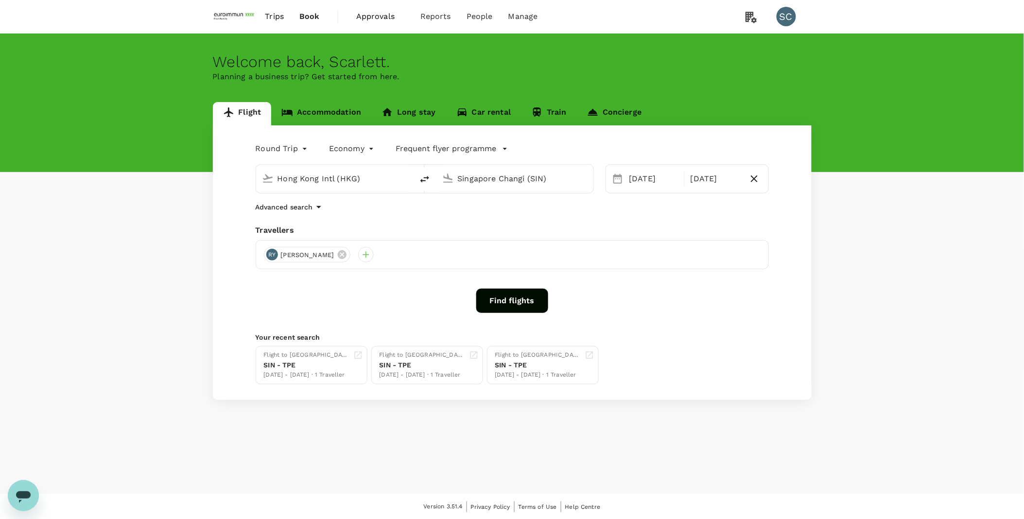
click at [374, 20] on span "Approvals" at bounding box center [380, 17] width 49 height 12
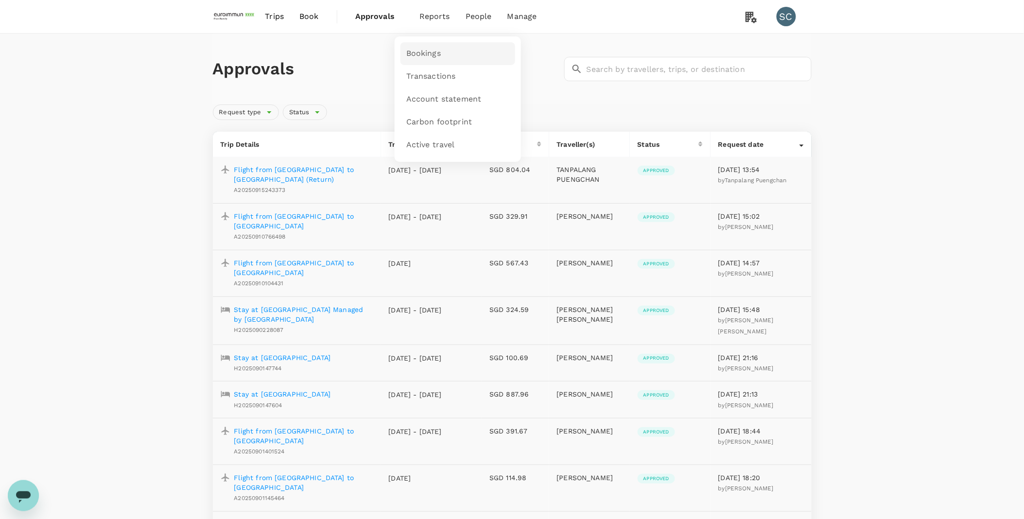
click at [424, 52] on span "Bookings" at bounding box center [423, 53] width 34 height 11
click at [228, 19] on img at bounding box center [235, 16] width 45 height 21
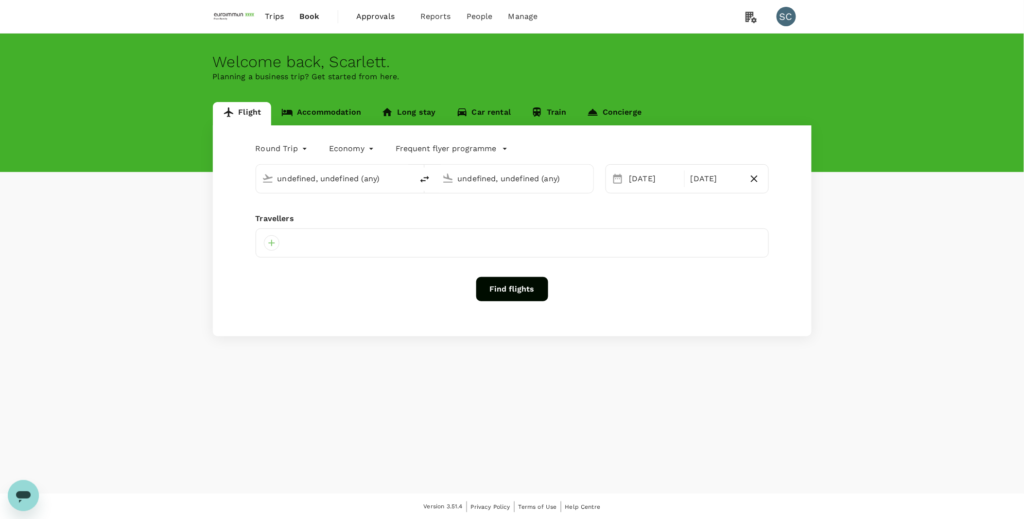
type input "Hong Kong Intl (HKG)"
type input "Singapore Changi (SIN)"
type input "Hong Kong Intl (HKG)"
type input "Singapore Changi (SIN)"
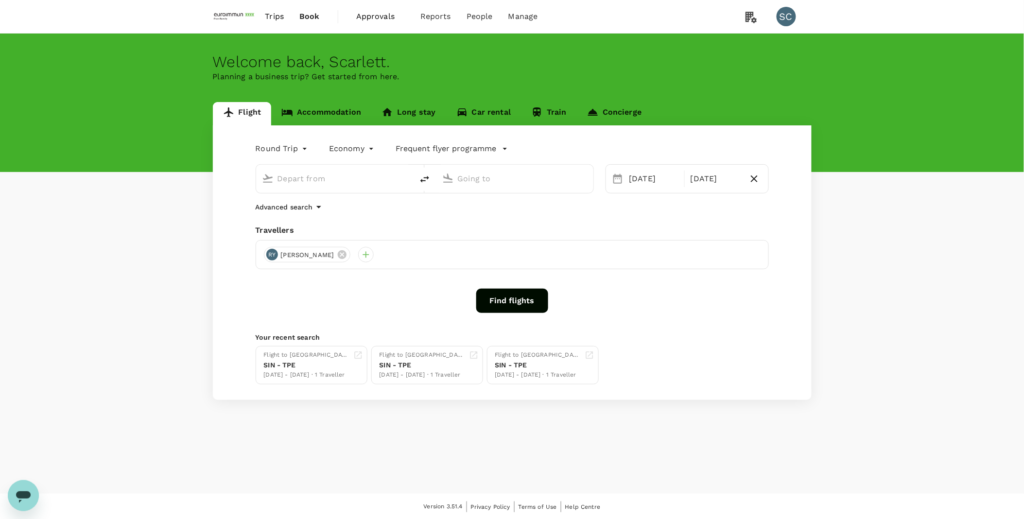
type input "Hong Kong Intl (HKG)"
type input "Singapore Changi (SIN)"
click at [938, 331] on div "Flight Accommodation Long stay Car rental Train Concierge Round Trip roundtrip …" at bounding box center [512, 251] width 1024 height 298
click at [839, 338] on div "Flight Accommodation Long stay Car rental Train Concierge Round Trip roundtrip …" at bounding box center [512, 251] width 1024 height 298
click at [861, 191] on div "Flight Accommodation Long stay Car rental Train Concierge Round Trip roundtrip …" at bounding box center [512, 251] width 1024 height 298
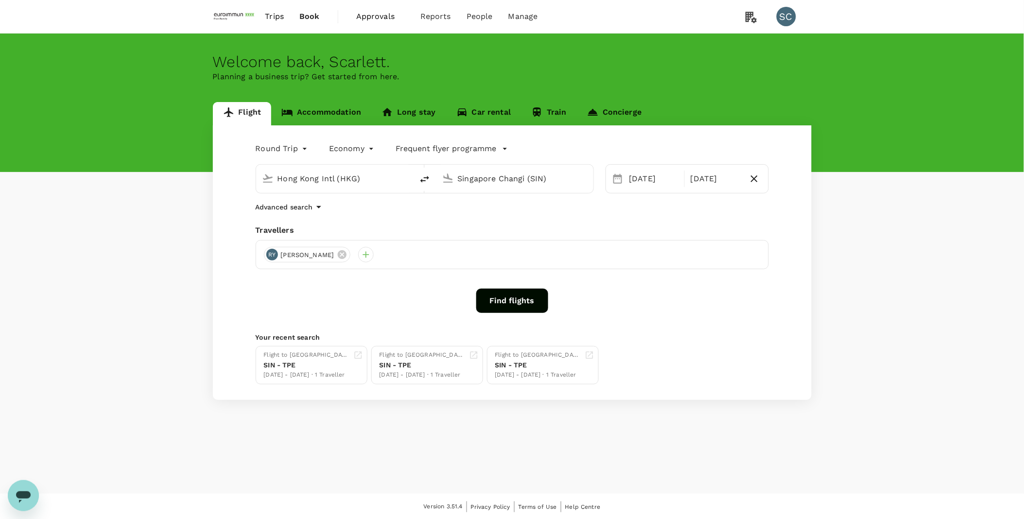
click at [382, 18] on span "Approvals" at bounding box center [380, 17] width 49 height 12
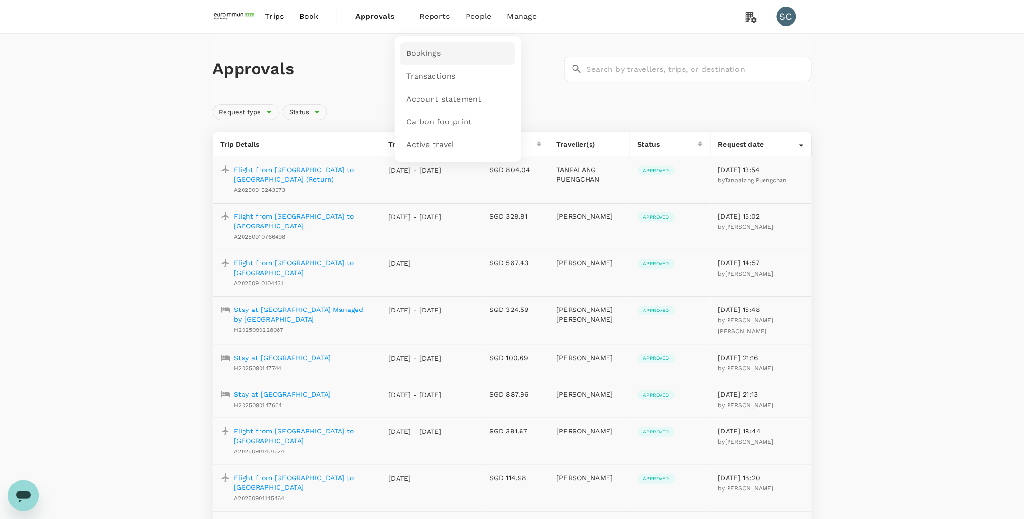
click at [425, 51] on span "Bookings" at bounding box center [423, 53] width 34 height 11
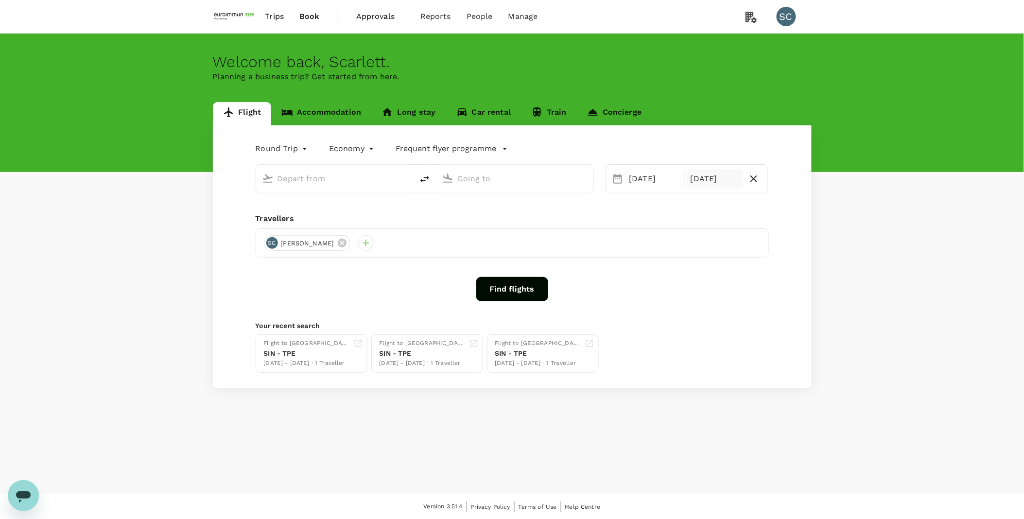
type input "Hong Kong Intl (HKG)"
type input "Singapore Changi (SIN)"
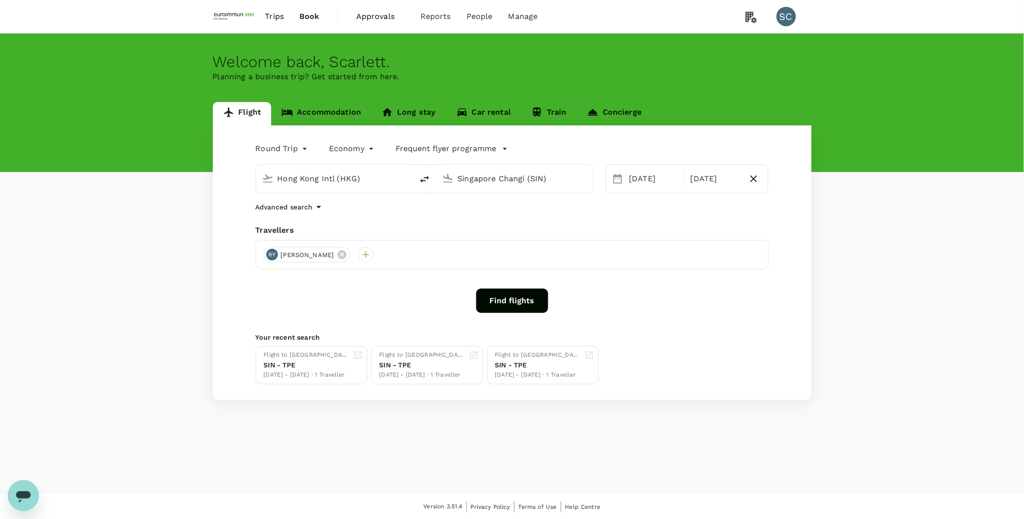
click at [871, 235] on div "Flight Accommodation Long stay Car rental Train Concierge Round Trip roundtrip …" at bounding box center [512, 251] width 1024 height 298
click at [55, 177] on div "Flight Accommodation Long stay Car rental Train Concierge Round Trip roundtrip …" at bounding box center [512, 251] width 1024 height 298
